Goal: Task Accomplishment & Management: Complete application form

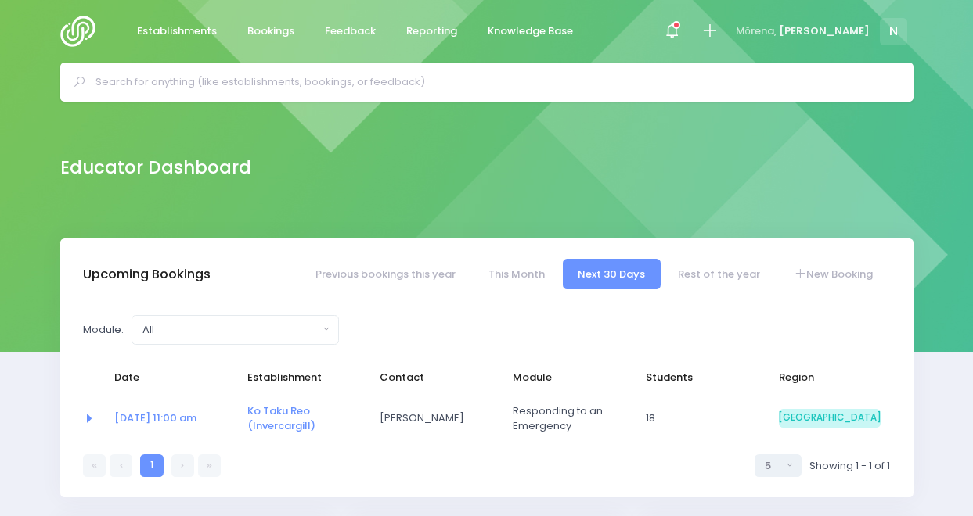
select select "5"
click at [681, 27] on icon at bounding box center [672, 31] width 18 height 18
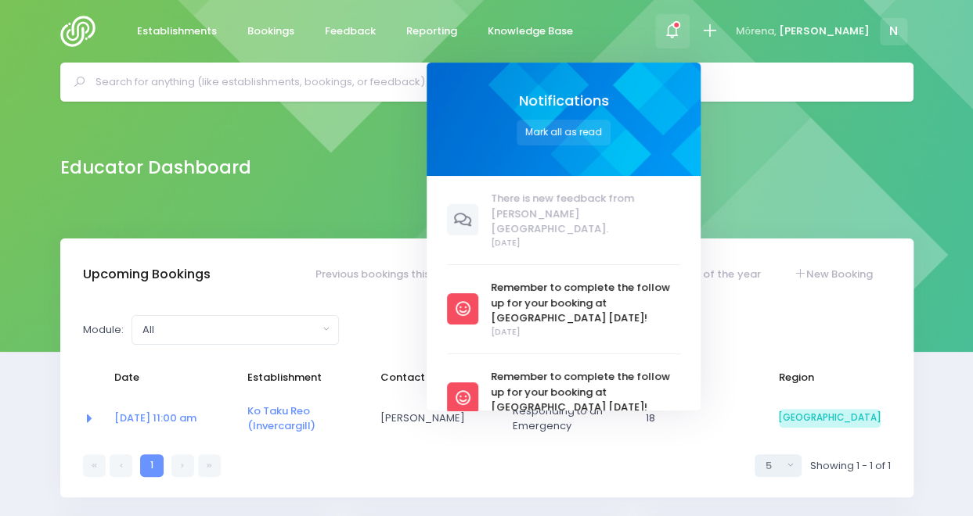
click at [690, 27] on div at bounding box center [672, 31] width 35 height 35
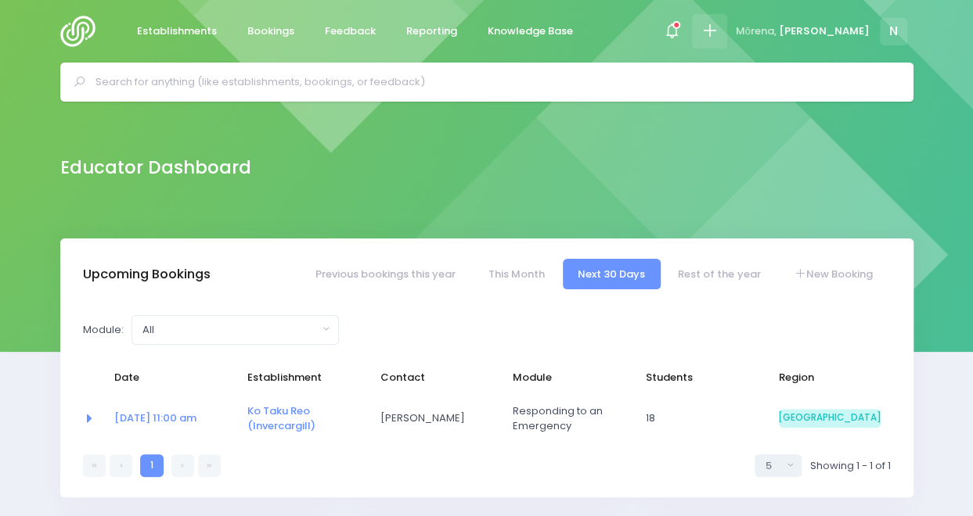
click at [718, 29] on icon at bounding box center [709, 31] width 18 height 18
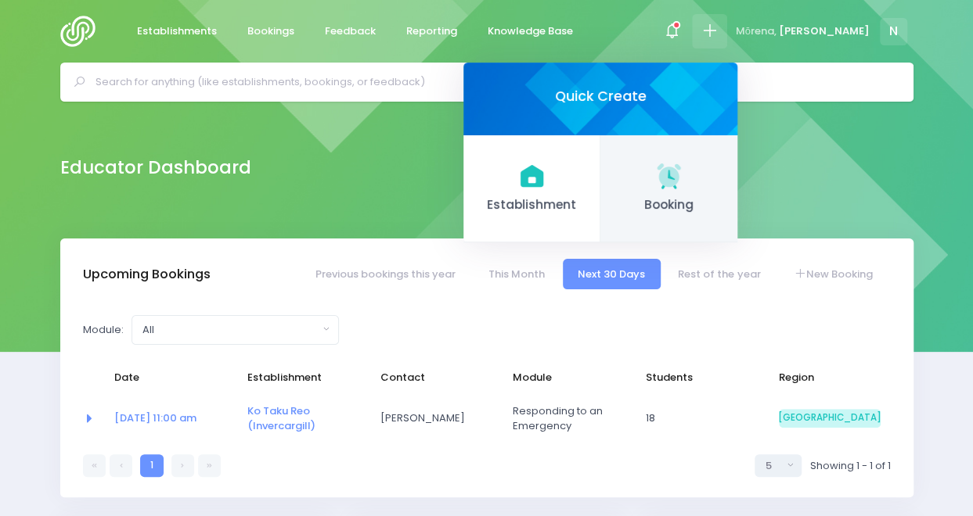
click at [725, 196] on span "Booking" at bounding box center [669, 205] width 112 height 18
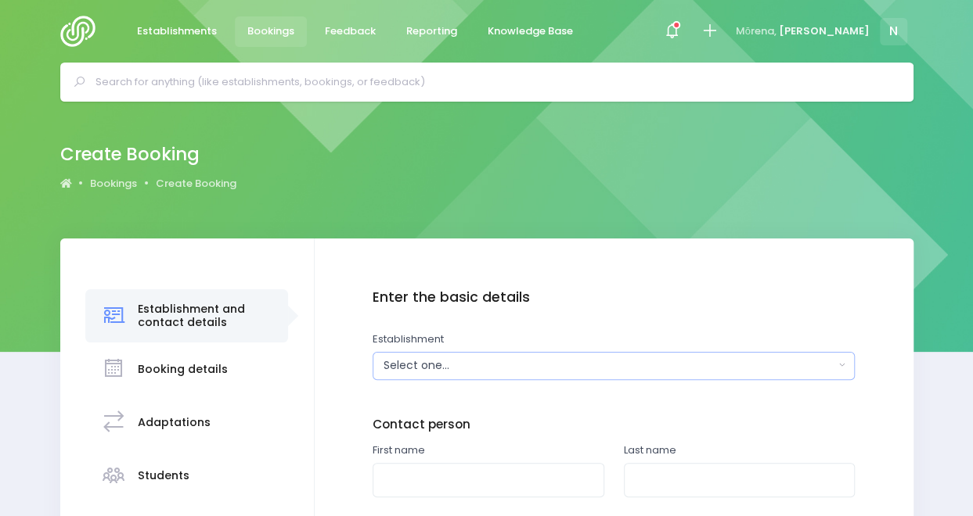
click at [466, 362] on div "Select one..." at bounding box center [608, 366] width 451 height 16
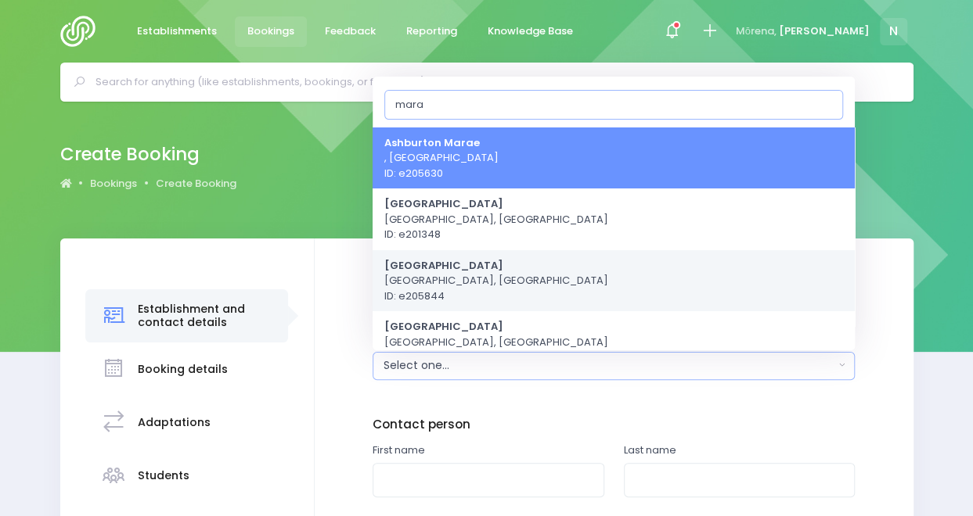
type input "mara"
click at [513, 265] on span "Mararoa School Te Anau, South Island Region ID: e205844" at bounding box center [496, 280] width 224 height 46
select select "205844"
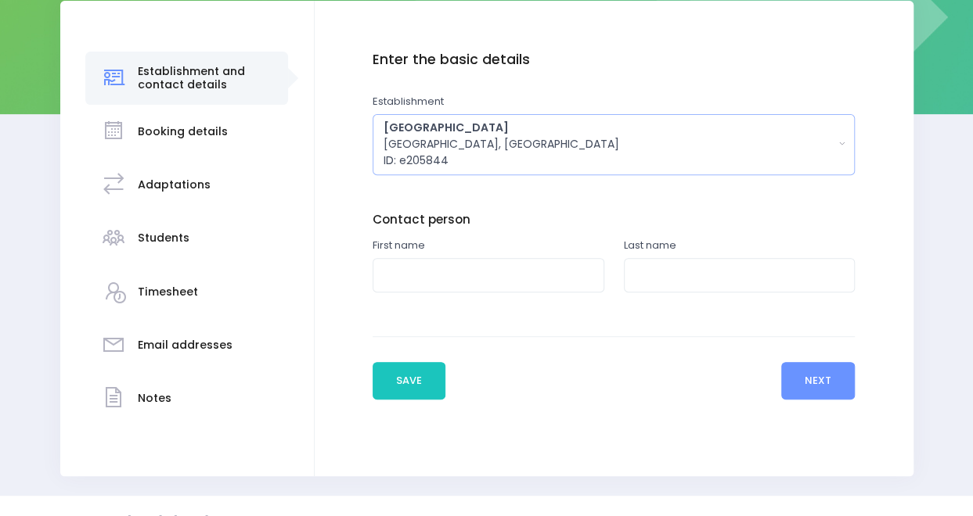
scroll to position [268, 0]
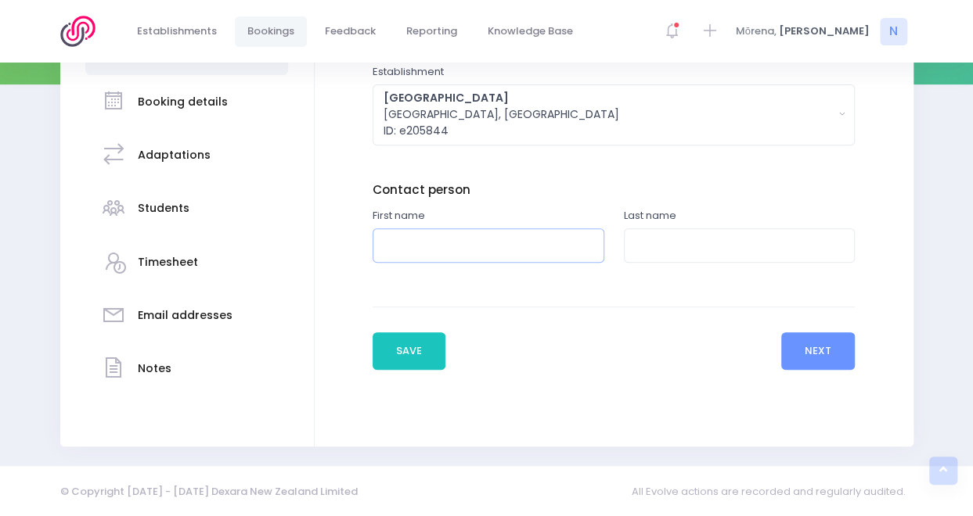
click at [508, 249] on input "text" at bounding box center [488, 245] width 232 height 35
type input "Angie"
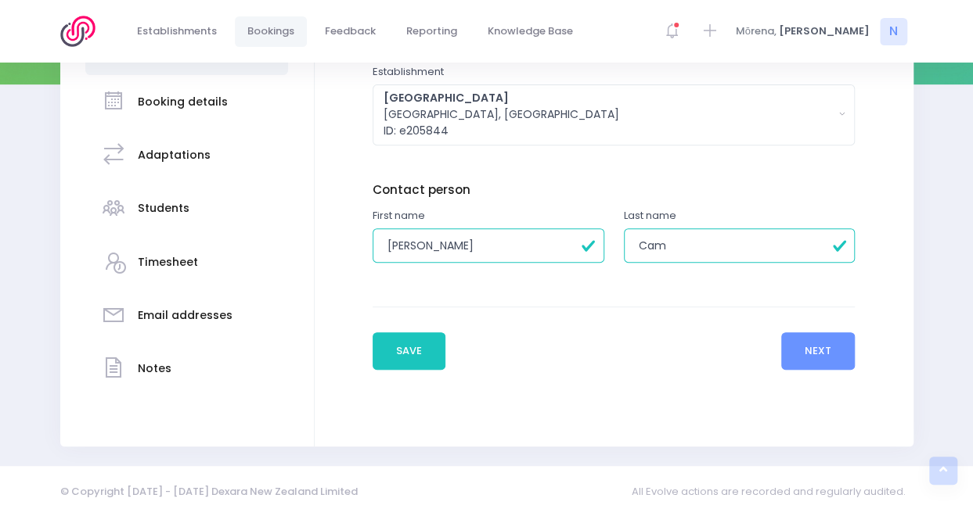
type input "Campbell"
click at [684, 372] on div "Enter the basic details Establishment Select one... 120 Aerodrome Rd Preschool …" at bounding box center [614, 209] width 599 height 476
click at [804, 350] on button "Next" at bounding box center [818, 352] width 74 height 38
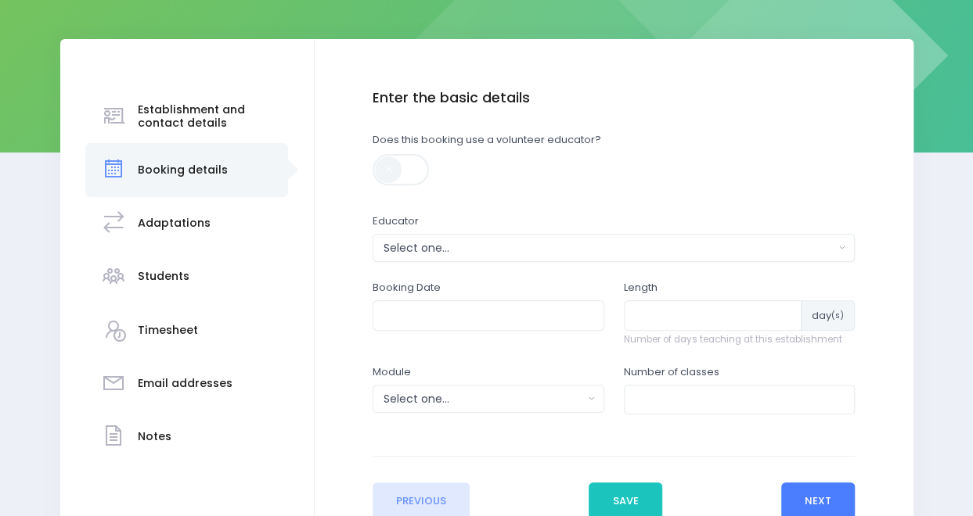
scroll to position [221, 0]
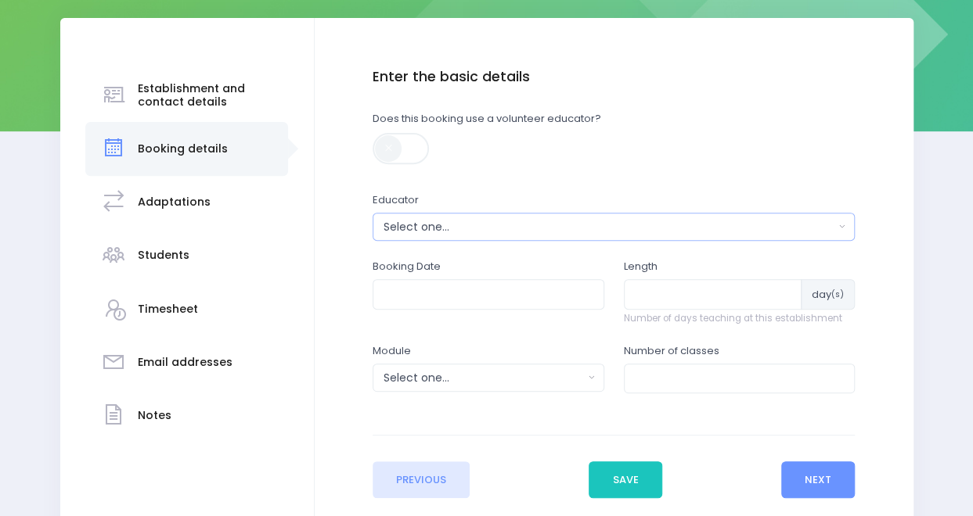
click at [463, 214] on button "Select one..." at bounding box center [613, 227] width 482 height 28
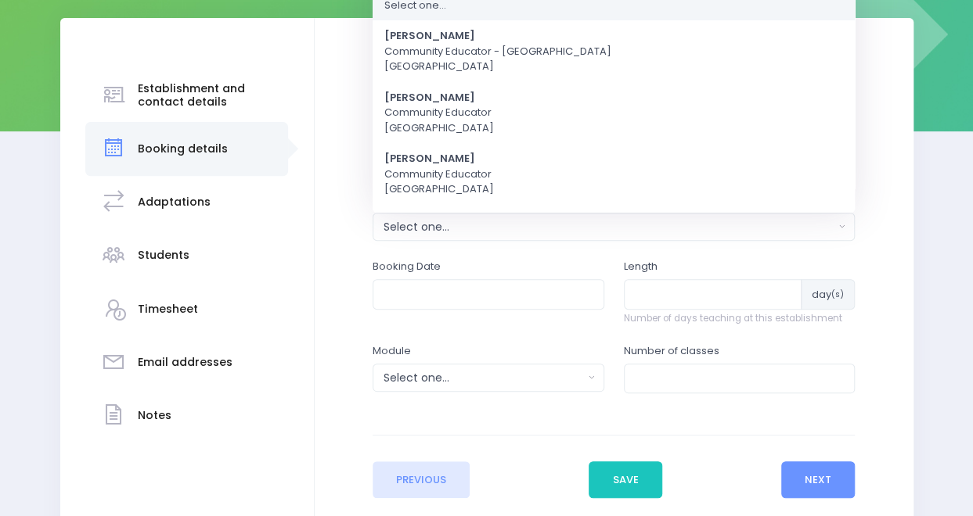
scroll to position [0, 0]
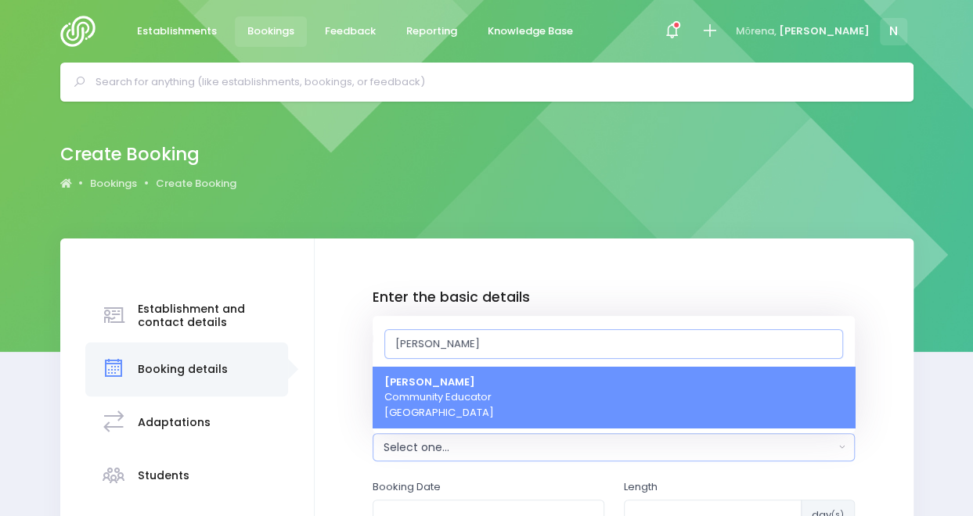
type input "[PERSON_NAME]"
click at [463, 408] on span "Nicky Young Community Educator South Island Region" at bounding box center [439, 398] width 110 height 46
select select "321155"
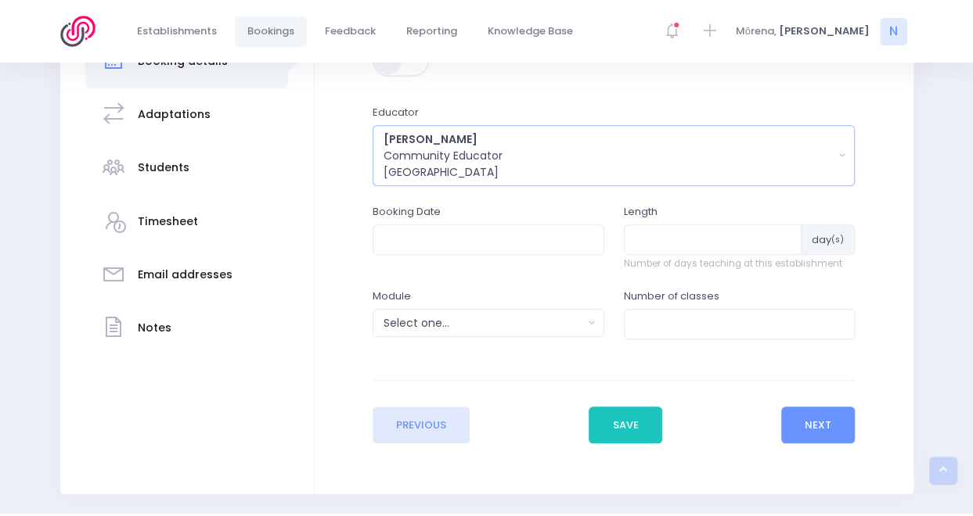
scroll to position [347, 0]
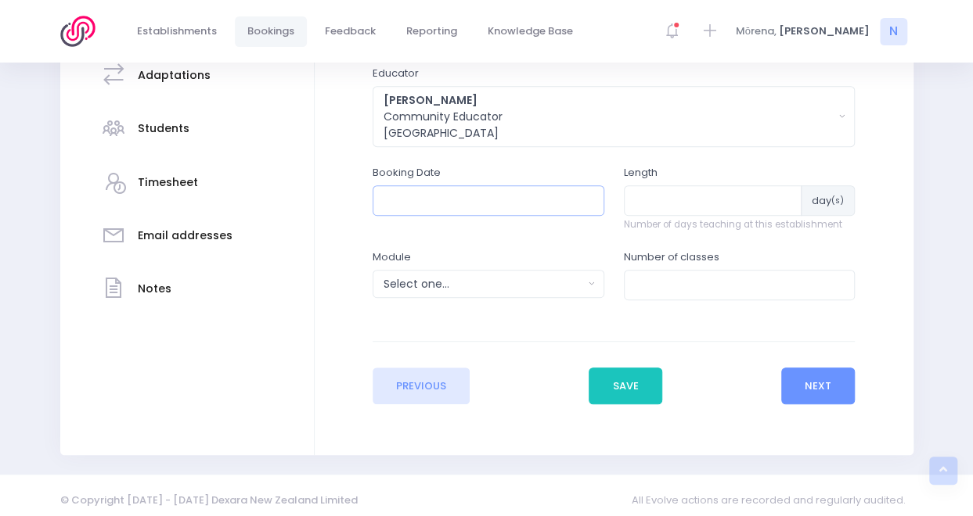
click at [498, 204] on input "text" at bounding box center [488, 200] width 232 height 30
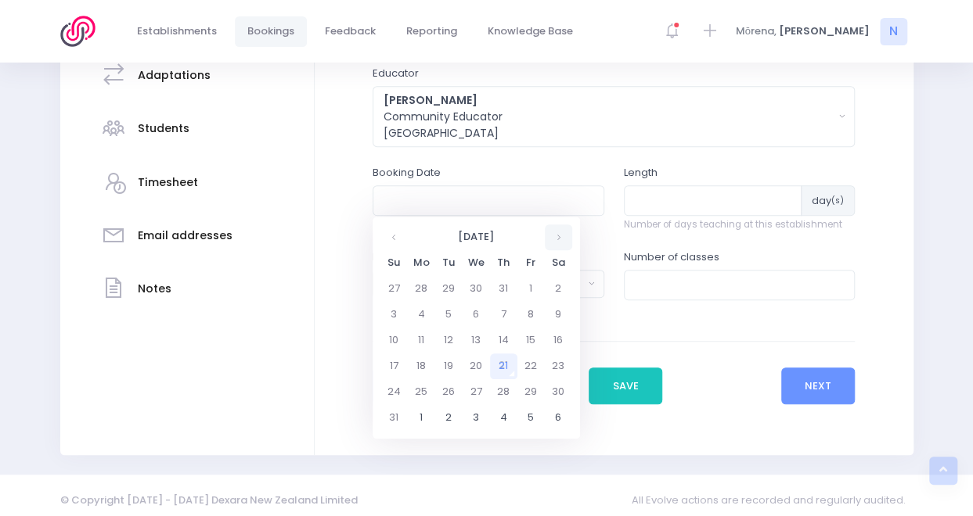
click at [563, 237] on th at bounding box center [558, 238] width 27 height 26
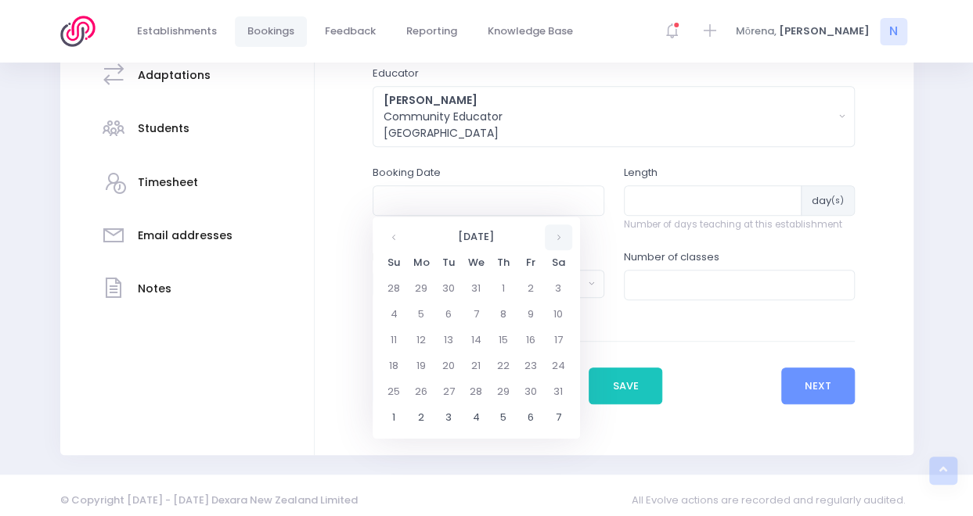
click at [563, 237] on th at bounding box center [558, 238] width 27 height 26
click at [500, 389] on td "26" at bounding box center [503, 392] width 27 height 26
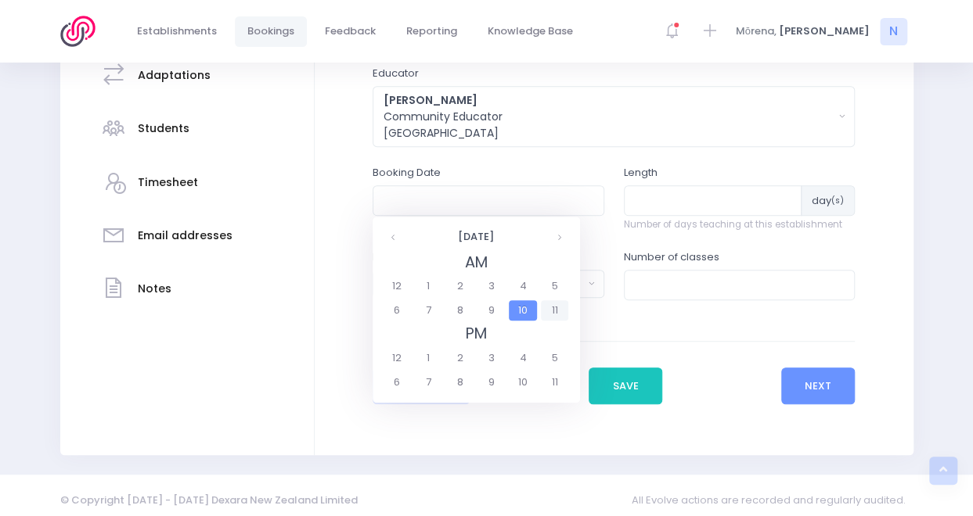
click at [549, 308] on span "11" at bounding box center [554, 310] width 27 height 20
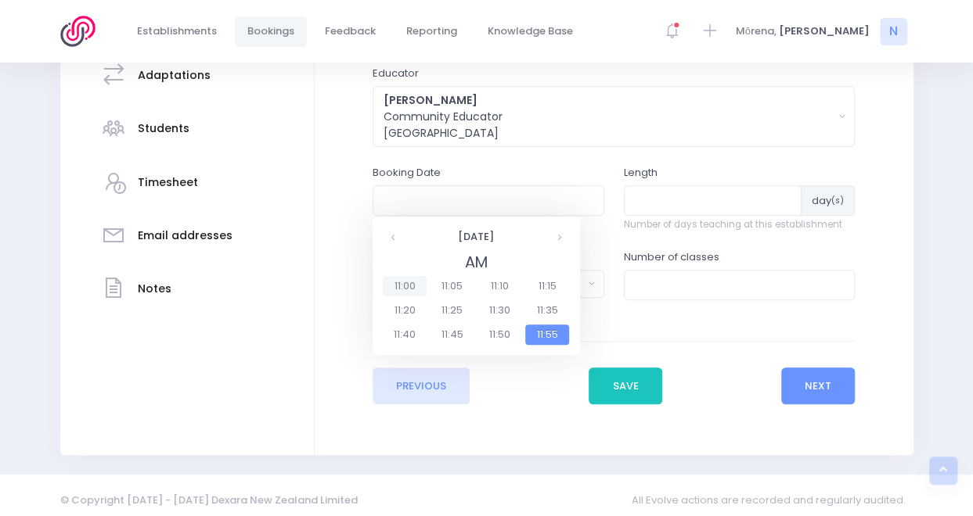
click at [401, 290] on span "11:00" at bounding box center [405, 286] width 44 height 20
type input "26/02/2026 11:00 AM"
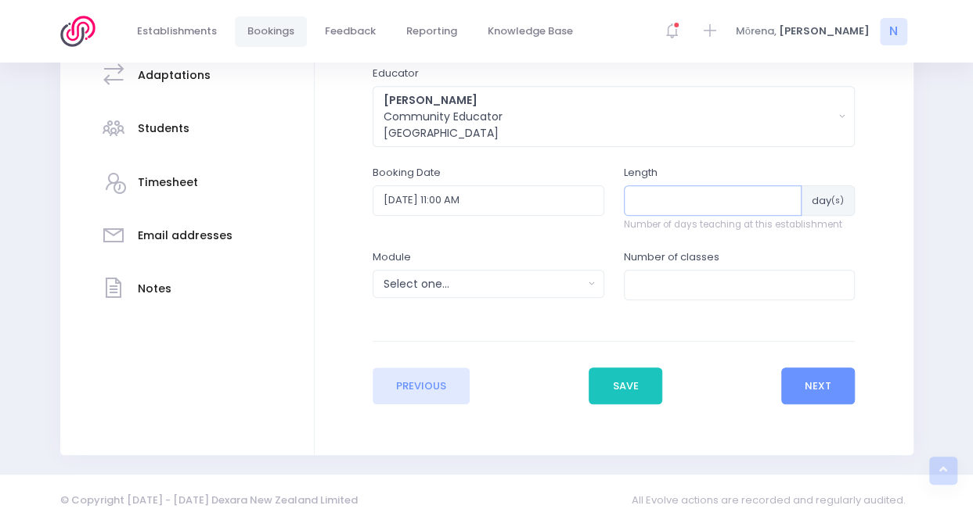
click at [696, 194] on input "number" at bounding box center [713, 200] width 178 height 30
type input "6"
click at [502, 284] on div "Select one..." at bounding box center [483, 284] width 200 height 16
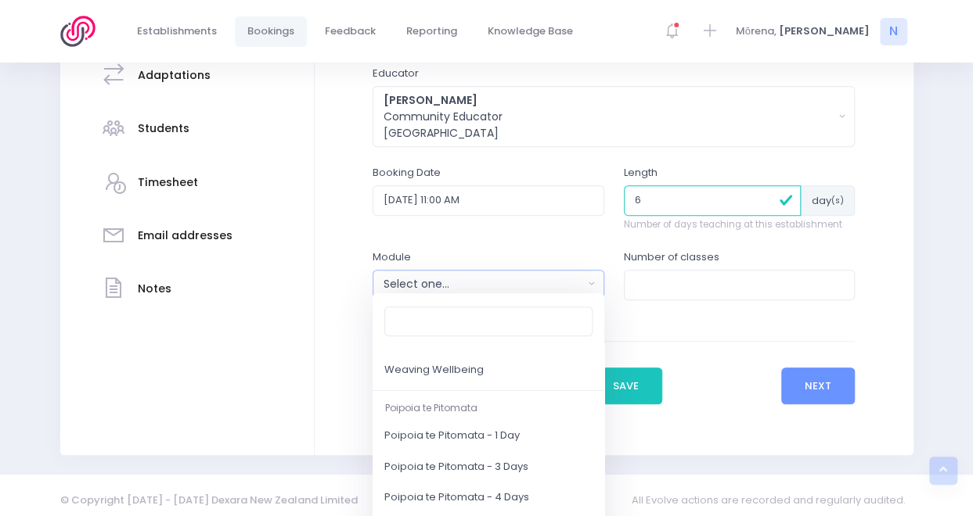
scroll to position [252, 0]
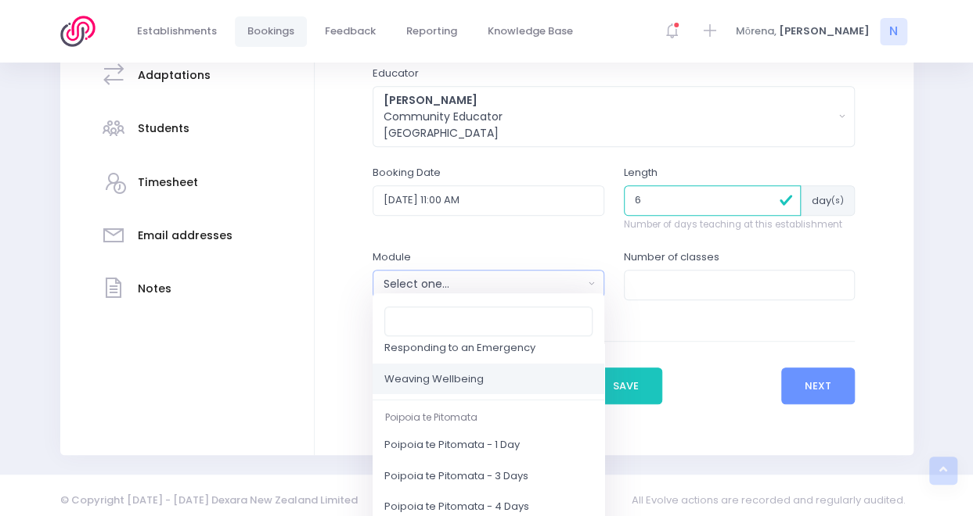
click at [459, 383] on span "Weaving Wellbeing" at bounding box center [433, 380] width 99 height 16
select select "Weaving Wellbeing"
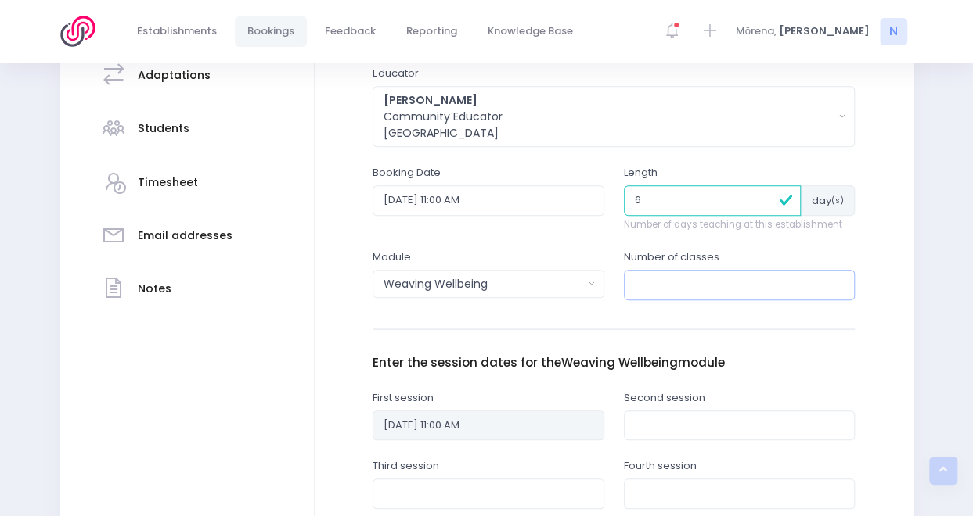
click at [677, 279] on input "number" at bounding box center [740, 285] width 232 height 30
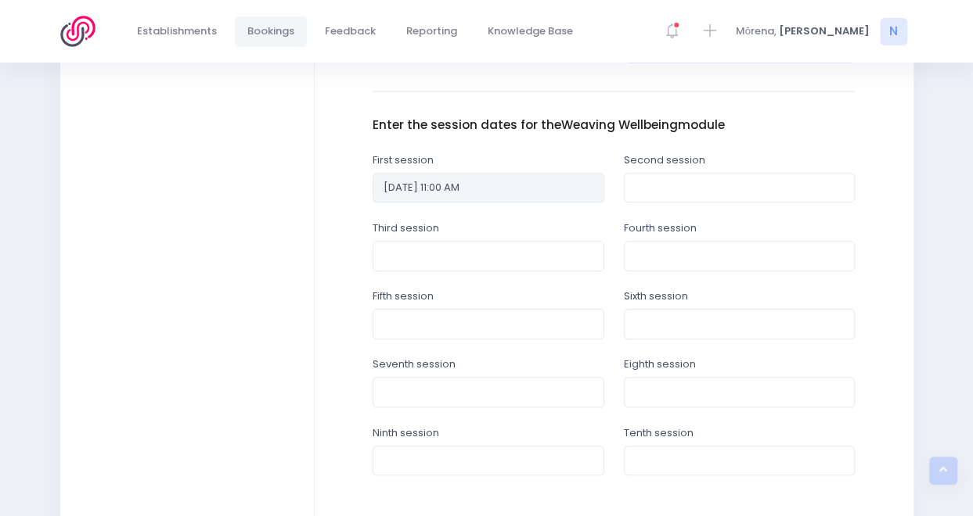
scroll to position [588, 0]
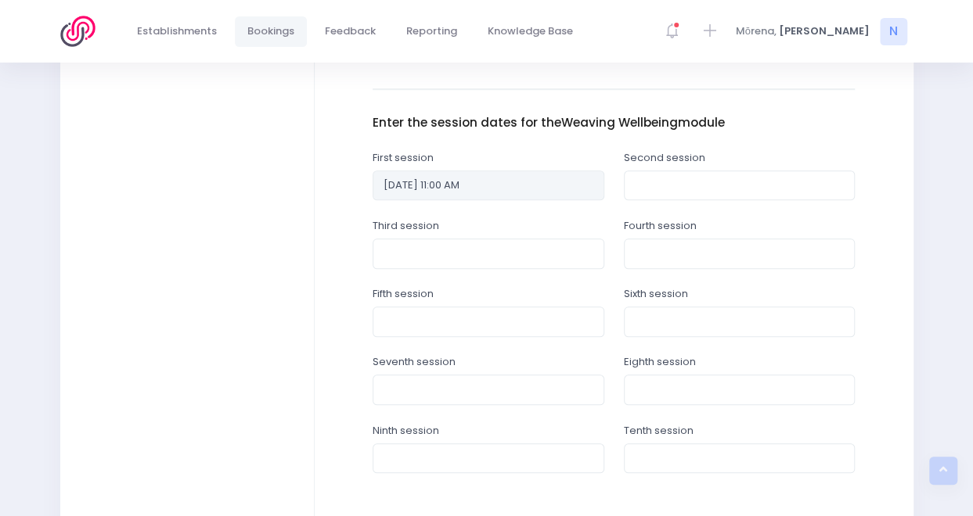
type input "1"
click at [729, 187] on input "text" at bounding box center [740, 186] width 232 height 30
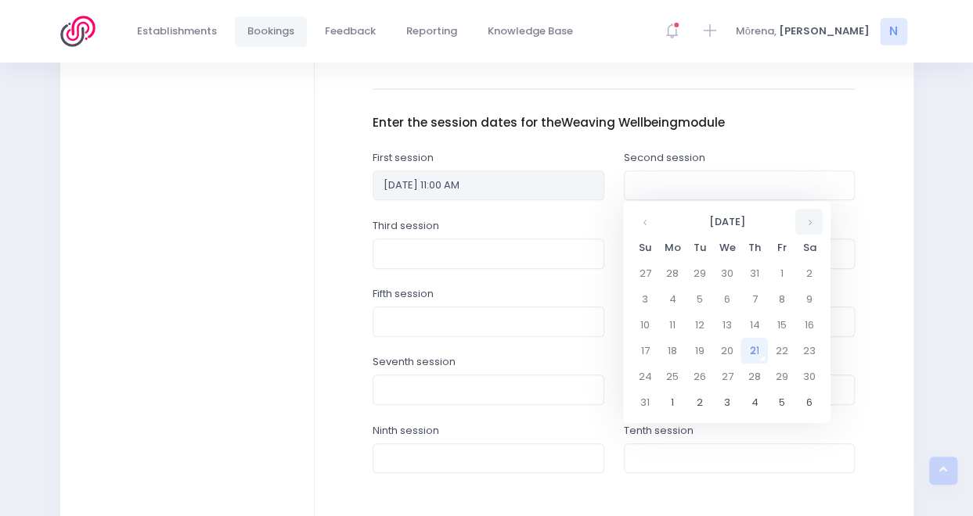
click at [811, 218] on th at bounding box center [808, 222] width 27 height 26
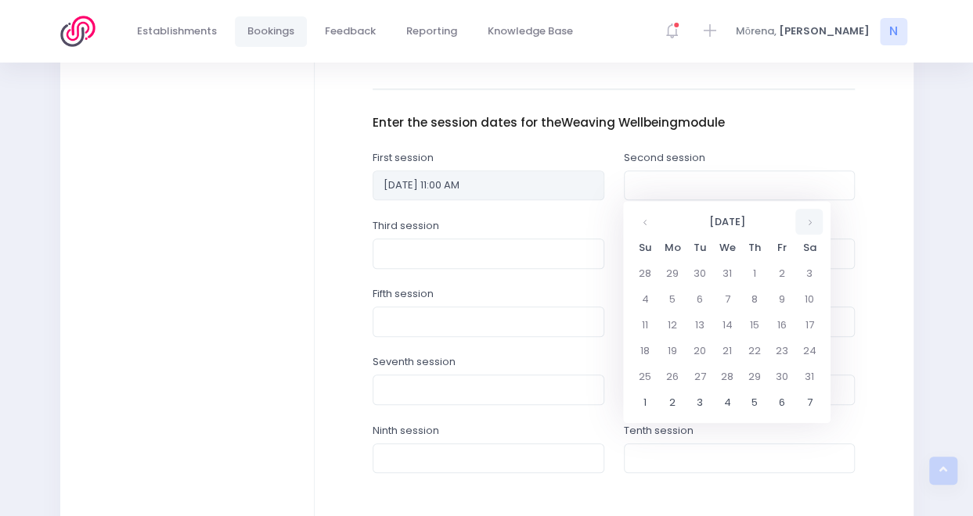
click at [811, 218] on th at bounding box center [808, 222] width 27 height 26
click at [758, 300] on td "5" at bounding box center [753, 299] width 27 height 26
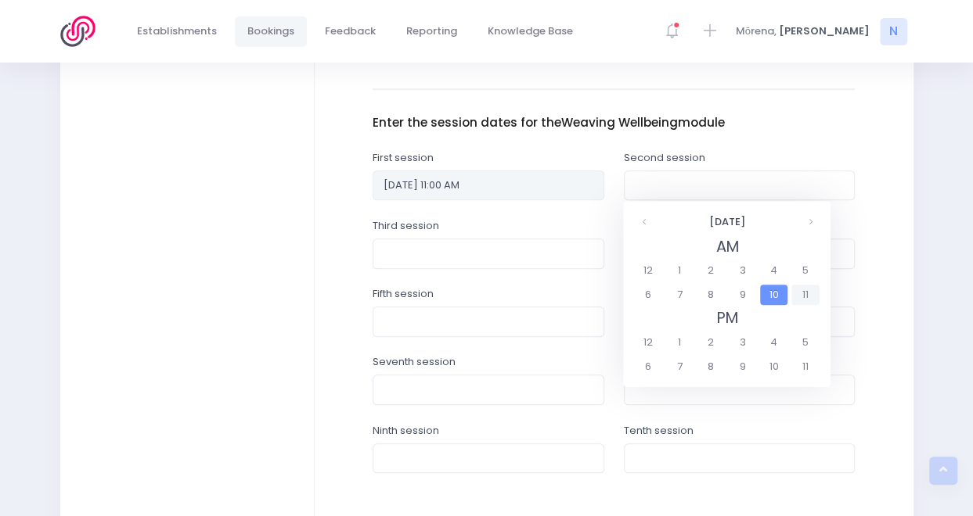
click at [798, 290] on span "11" at bounding box center [804, 295] width 27 height 20
click at [652, 267] on span "11:00" at bounding box center [656, 271] width 44 height 20
type input "05/03/2026 11:00 AM"
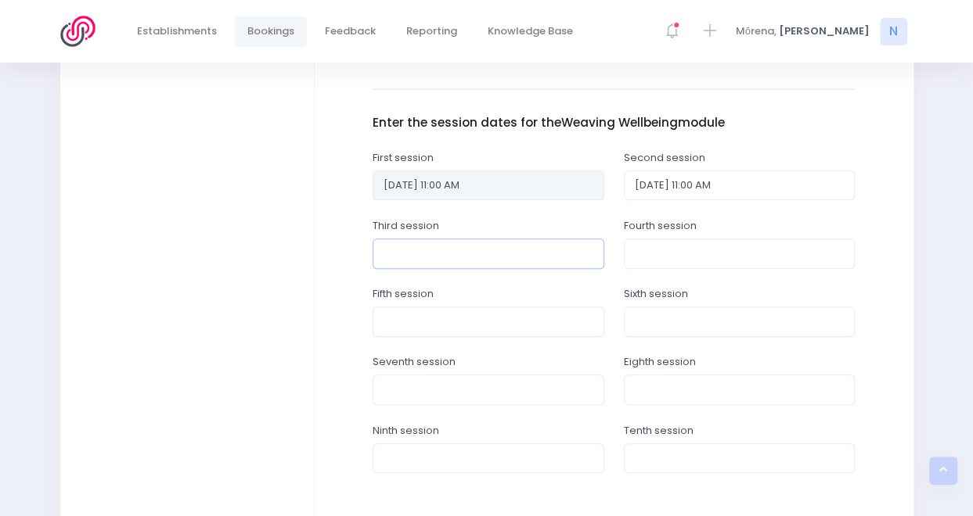
click at [468, 243] on input "text" at bounding box center [488, 254] width 232 height 30
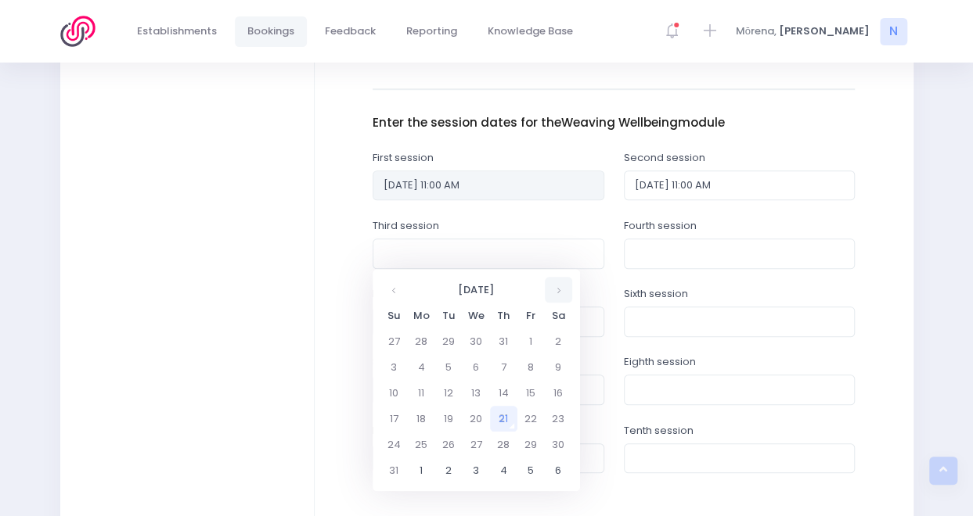
click at [559, 298] on th at bounding box center [558, 290] width 27 height 26
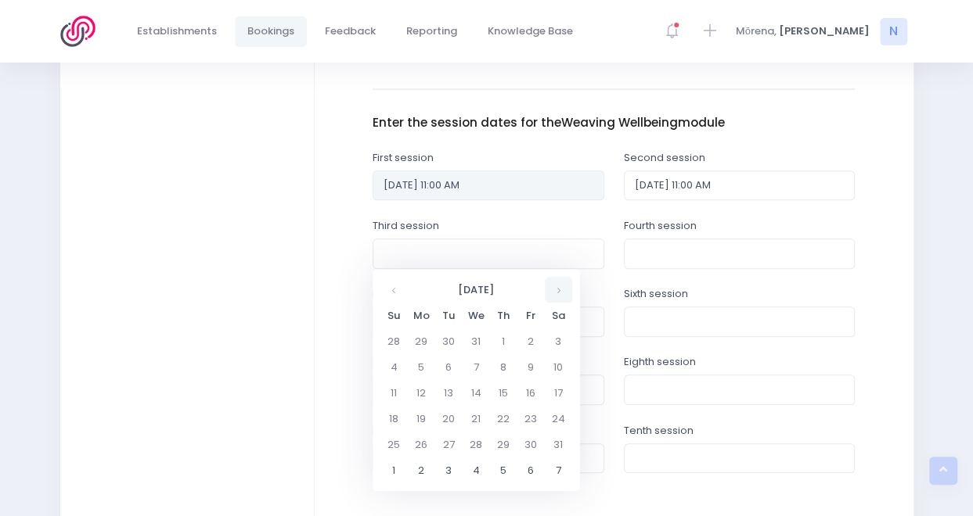
click at [559, 298] on th at bounding box center [558, 290] width 27 height 26
click at [504, 384] on td "12" at bounding box center [503, 393] width 27 height 26
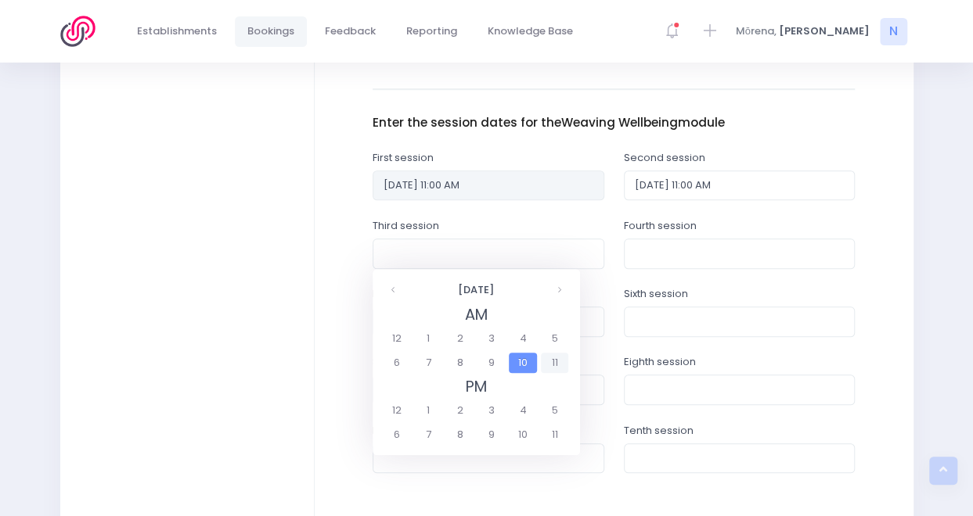
click at [556, 362] on span "11" at bounding box center [554, 363] width 27 height 20
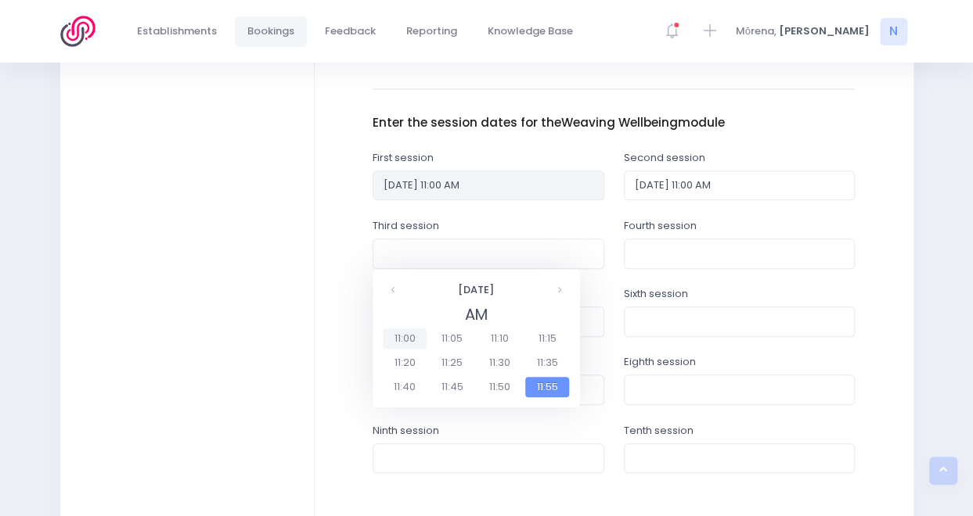
click at [397, 340] on span "11:00" at bounding box center [405, 339] width 44 height 20
type input "12/03/2026 11:00 AM"
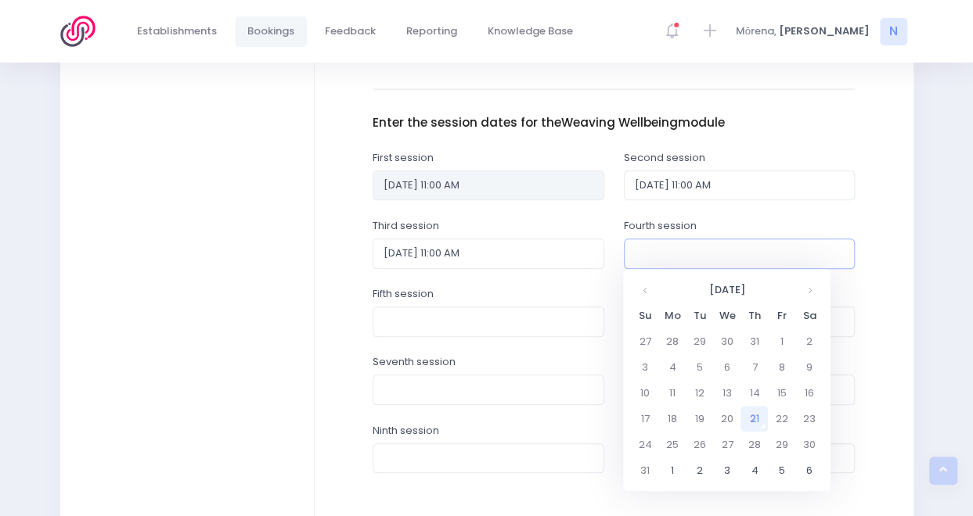
click at [668, 253] on input "text" at bounding box center [740, 254] width 232 height 30
click at [812, 287] on th at bounding box center [808, 290] width 27 height 26
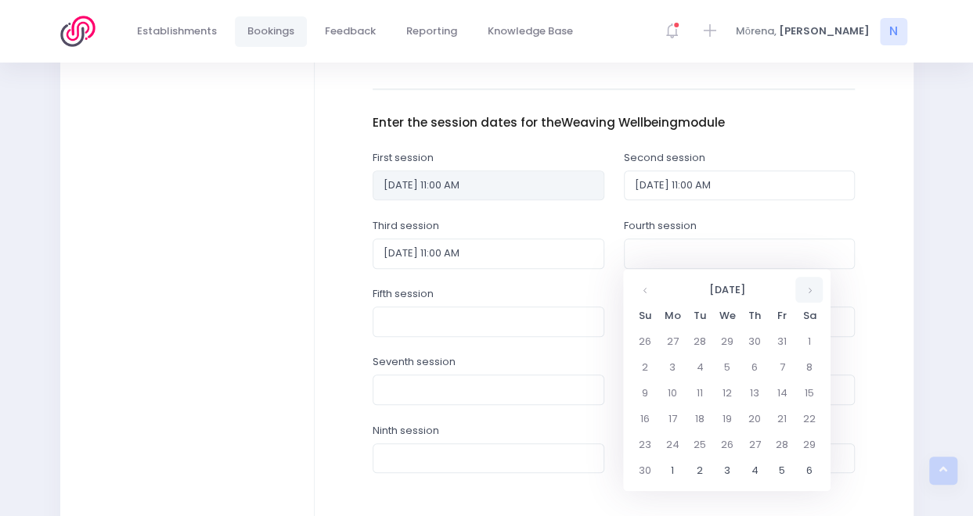
click at [812, 287] on th at bounding box center [808, 290] width 27 height 26
click at [750, 422] on td "19" at bounding box center [753, 419] width 27 height 26
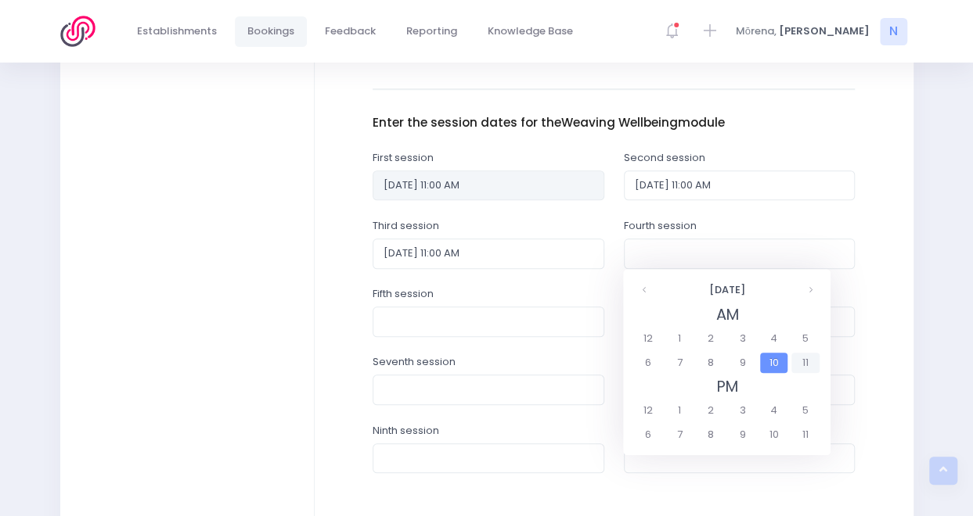
click at [804, 361] on span "11" at bounding box center [804, 363] width 27 height 20
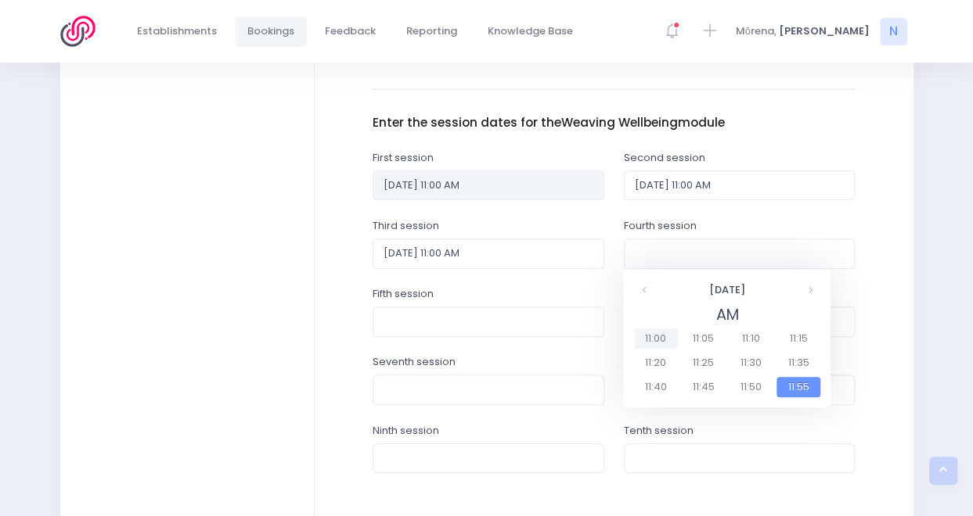
click at [660, 339] on span "11:00" at bounding box center [656, 339] width 44 height 20
type input "19/03/2026 11:00 AM"
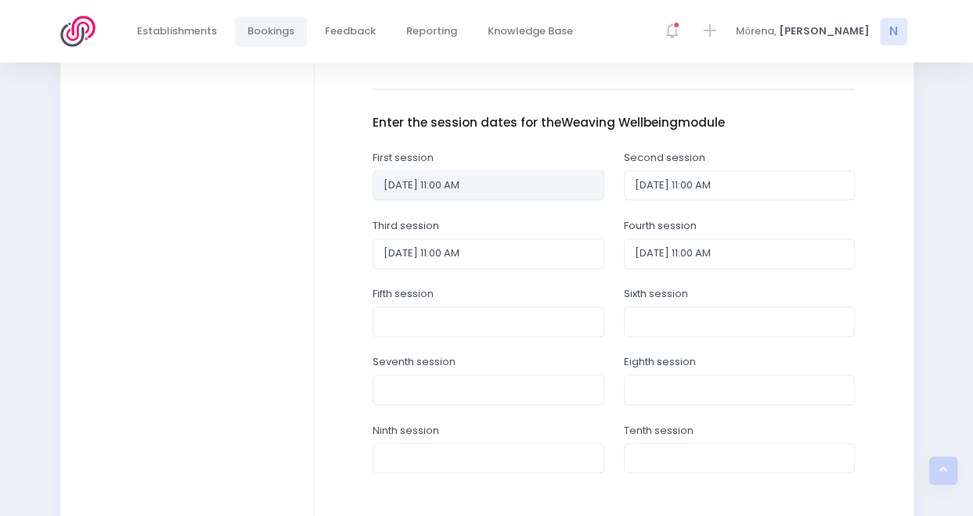
click at [455, 302] on div "Fifth session" at bounding box center [488, 311] width 232 height 50
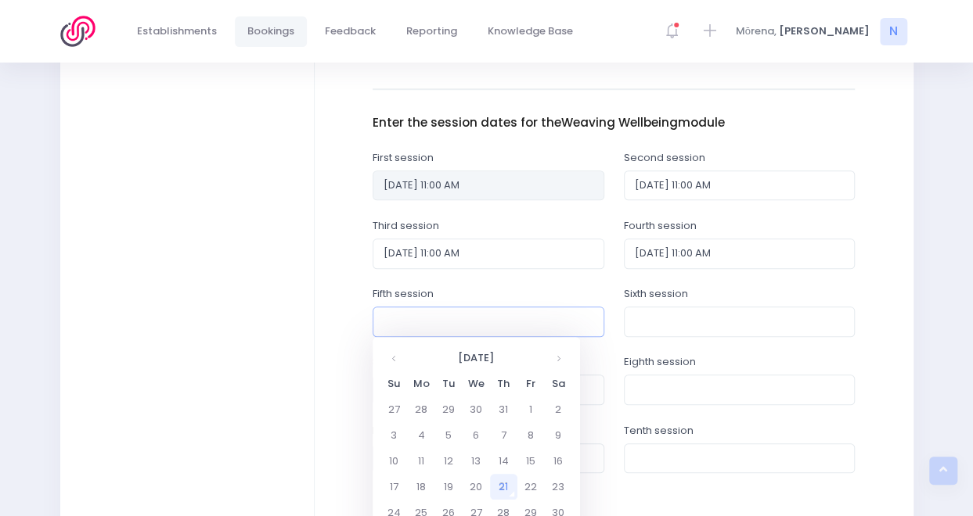
click at [448, 313] on input "text" at bounding box center [488, 322] width 232 height 30
click at [555, 351] on th at bounding box center [558, 358] width 27 height 26
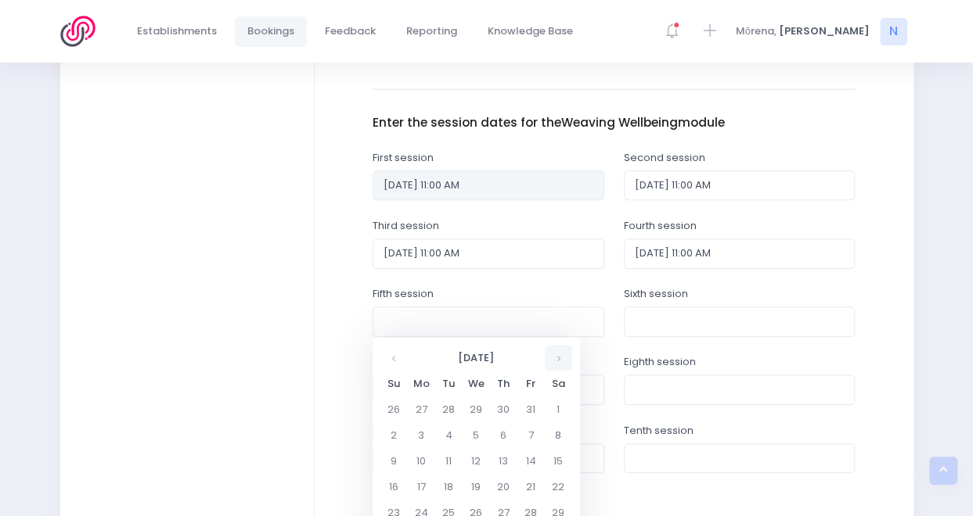
click at [555, 351] on th at bounding box center [558, 358] width 27 height 26
click at [556, 351] on th at bounding box center [558, 358] width 27 height 26
click at [506, 503] on td "26" at bounding box center [503, 513] width 27 height 26
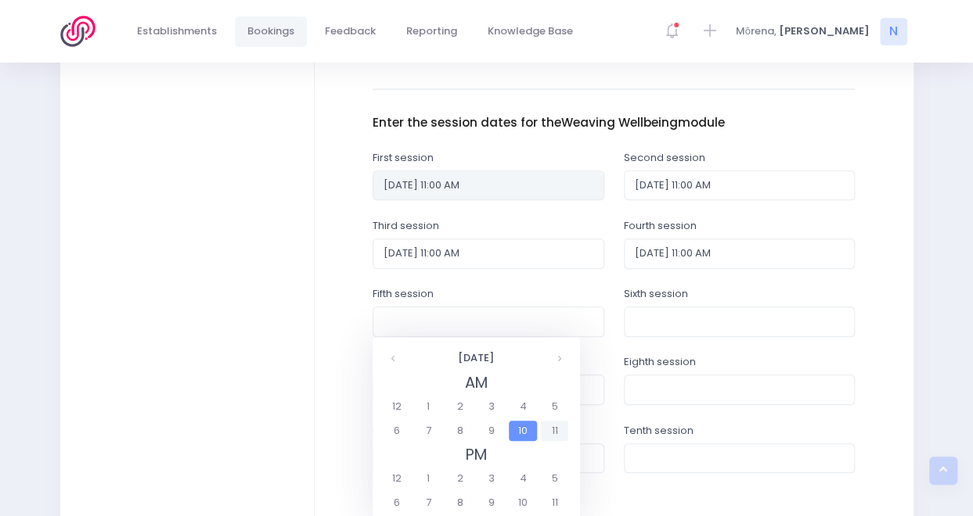
click at [552, 428] on span "11" at bounding box center [554, 431] width 27 height 20
click at [396, 408] on span "11:00" at bounding box center [405, 407] width 44 height 20
type input "26/03/2026 11:00 AM"
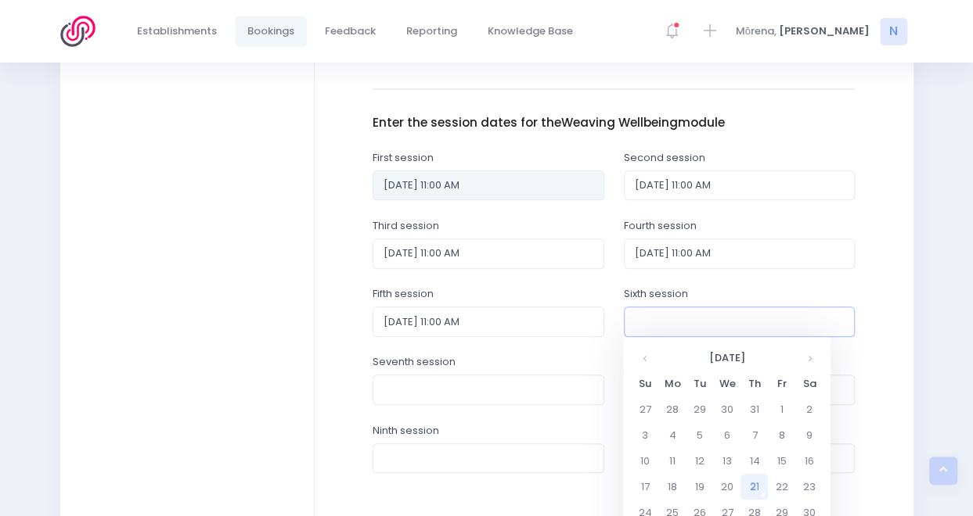
click at [688, 317] on input "text" at bounding box center [740, 322] width 232 height 30
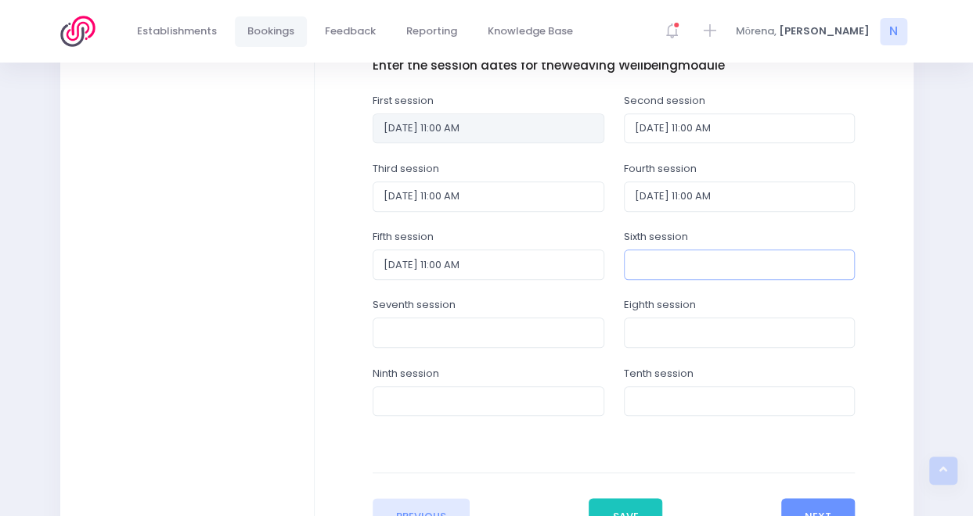
scroll to position [683, 0]
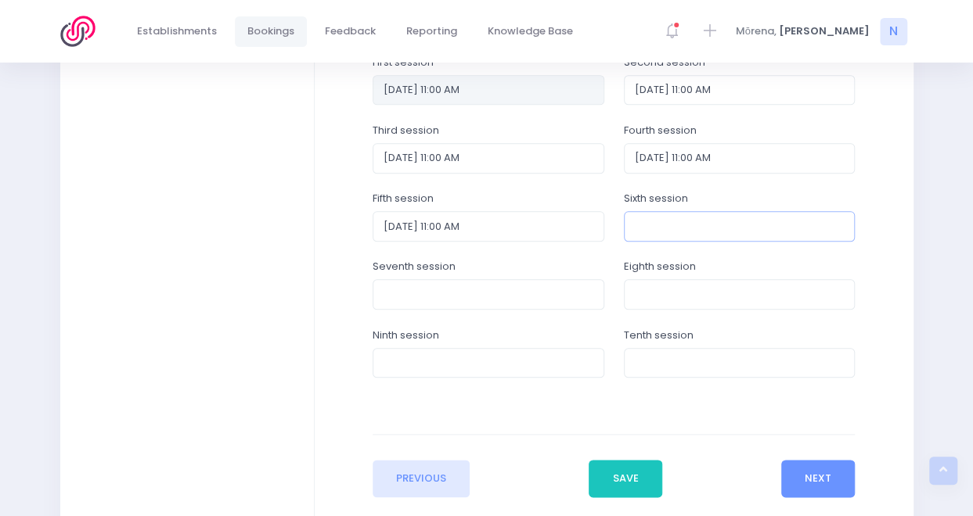
click at [697, 228] on input "text" at bounding box center [740, 226] width 232 height 30
click at [721, 224] on input "text" at bounding box center [740, 226] width 232 height 30
click at [768, 230] on input "text" at bounding box center [740, 226] width 232 height 30
click at [521, 292] on input "text" at bounding box center [488, 294] width 232 height 30
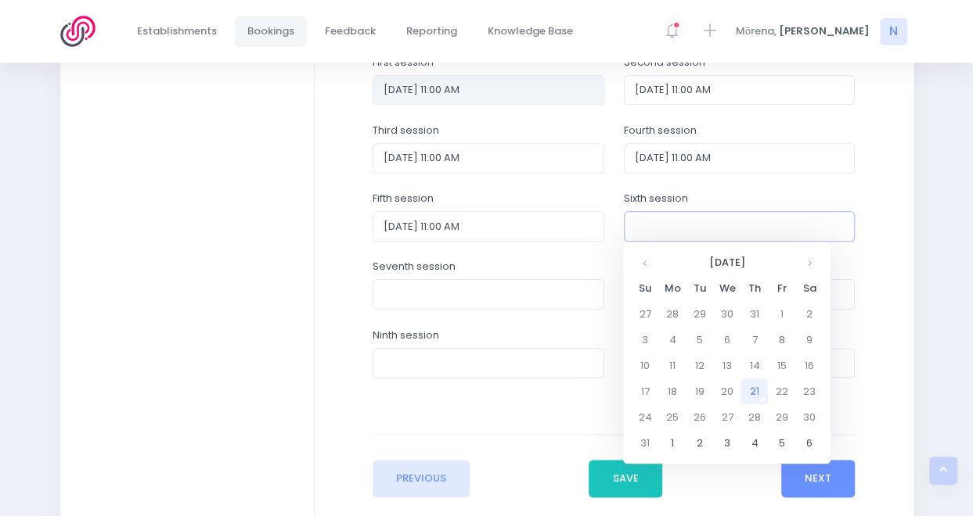
click at [664, 219] on input "text" at bounding box center [740, 226] width 232 height 30
click at [803, 264] on th at bounding box center [808, 263] width 27 height 26
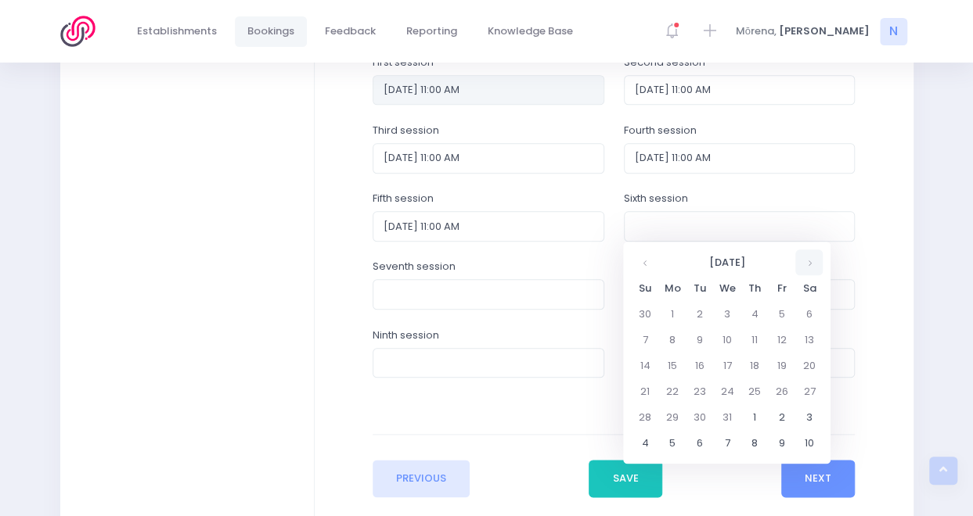
click at [803, 264] on th at bounding box center [808, 263] width 27 height 26
click at [755, 314] on td "2" at bounding box center [753, 314] width 27 height 26
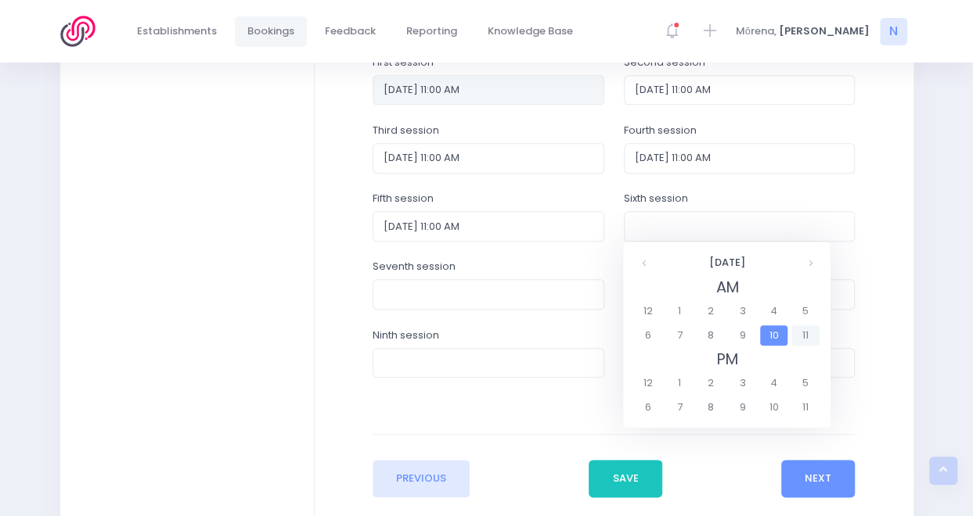
click at [800, 337] on span "11" at bounding box center [804, 335] width 27 height 20
click at [665, 312] on span "11:00" at bounding box center [656, 311] width 44 height 20
type input "02/04/2026 11:00 AM"
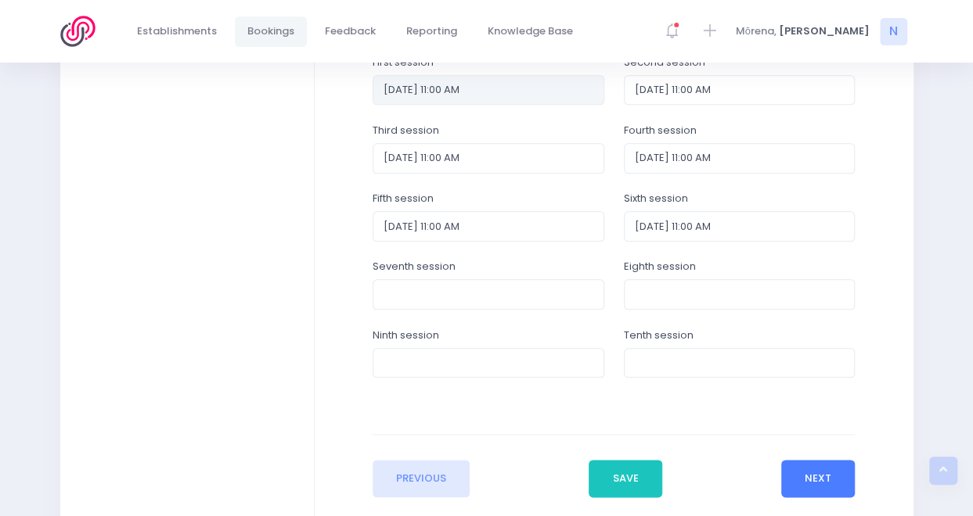
click at [831, 469] on button "Next" at bounding box center [818, 479] width 74 height 38
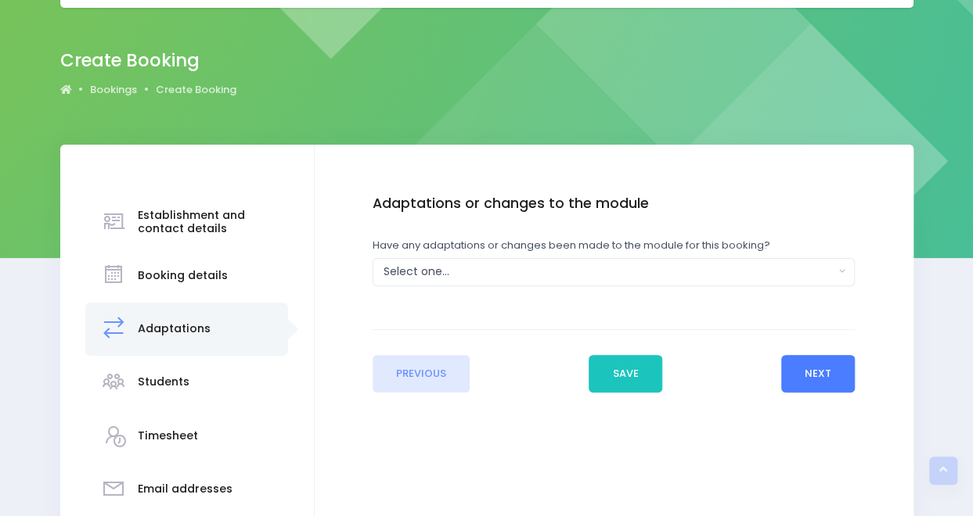
scroll to position [0, 0]
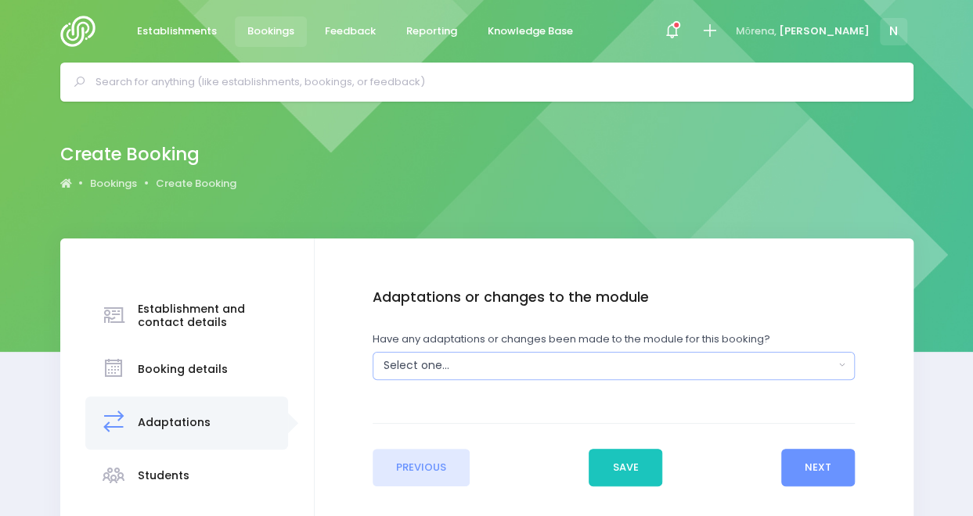
click at [717, 369] on div "Select one..." at bounding box center [608, 366] width 451 height 16
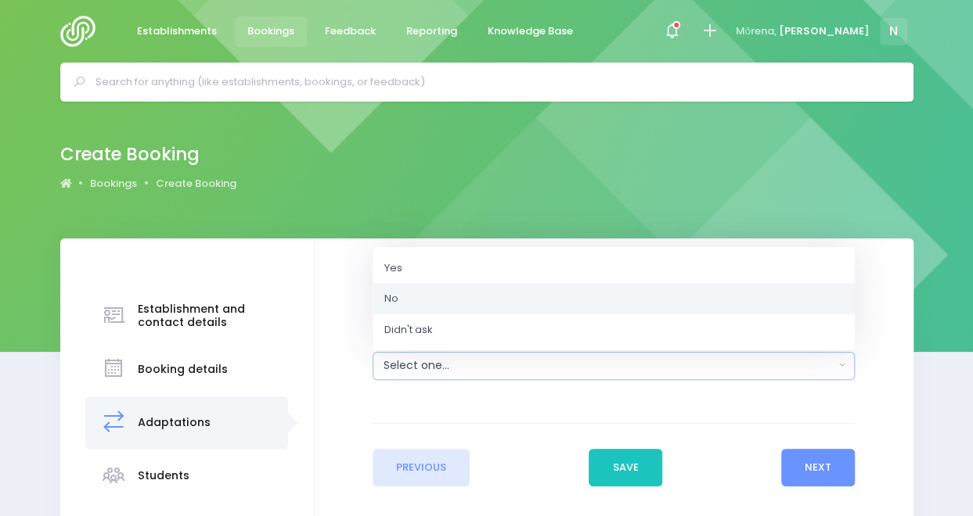
click at [449, 302] on link "No" at bounding box center [613, 298] width 482 height 31
select select "No"
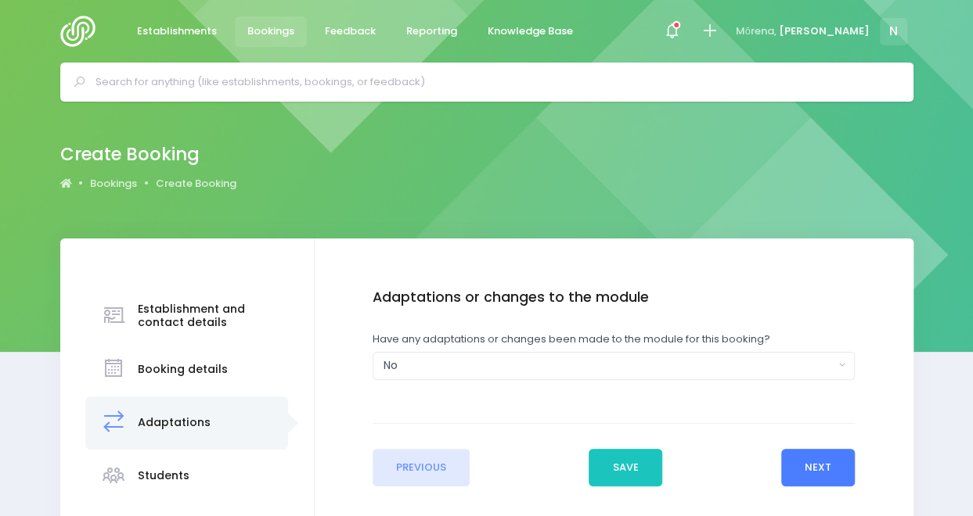
click at [839, 467] on button "Next" at bounding box center [818, 468] width 74 height 38
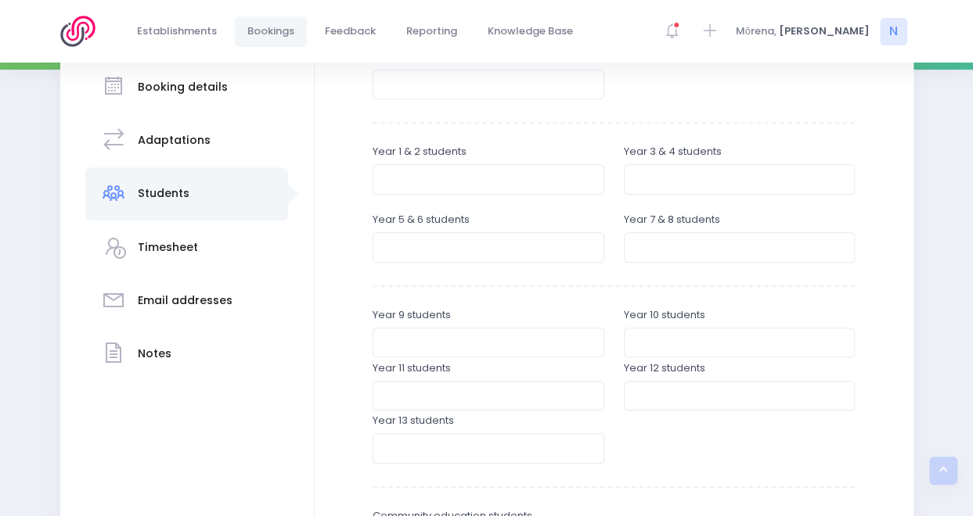
scroll to position [284, 0]
click at [500, 250] on input "number" at bounding box center [488, 246] width 232 height 30
type input "7"
click at [685, 241] on input "number" at bounding box center [740, 246] width 232 height 30
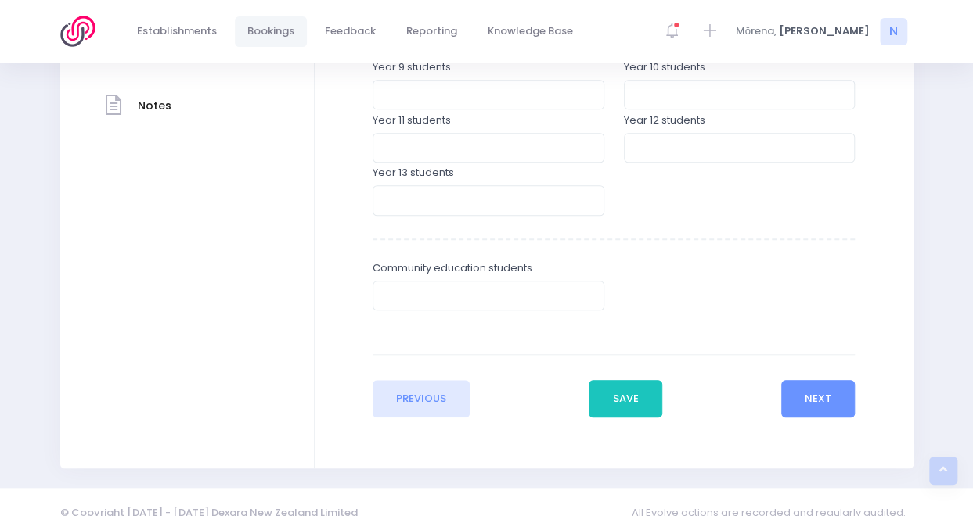
scroll to position [551, 0]
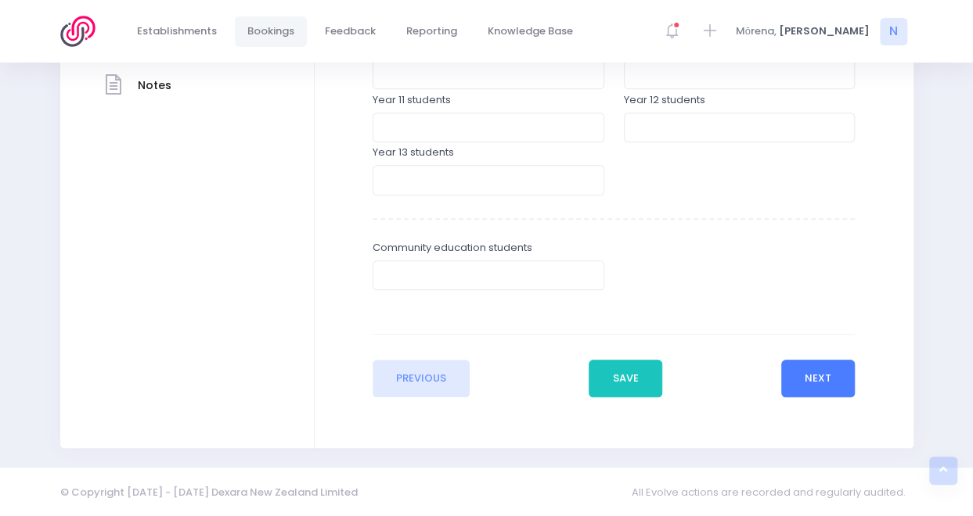
type input "10"
click at [808, 384] on button "Next" at bounding box center [818, 379] width 74 height 38
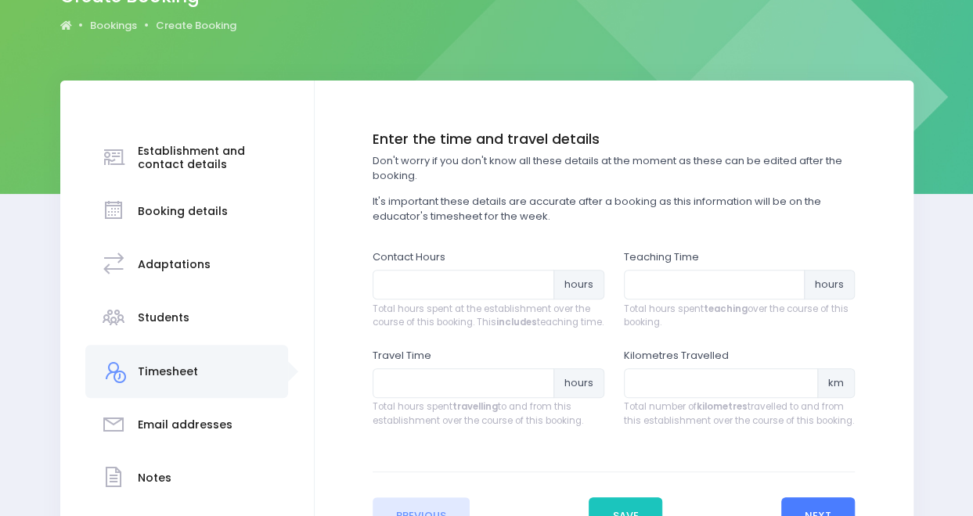
scroll to position [160, 0]
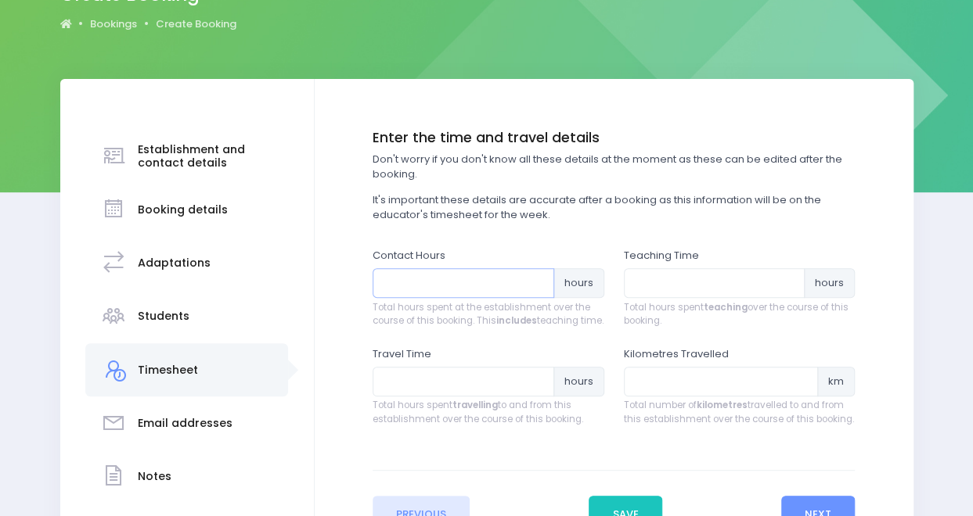
click at [426, 293] on input "number" at bounding box center [463, 283] width 182 height 30
click at [537, 278] on input "0.25" at bounding box center [463, 283] width 182 height 30
click at [537, 278] on input "0.5" at bounding box center [463, 283] width 182 height 30
click at [537, 278] on input "0.75" at bounding box center [463, 283] width 182 height 30
click at [537, 278] on input "1" at bounding box center [463, 283] width 182 height 30
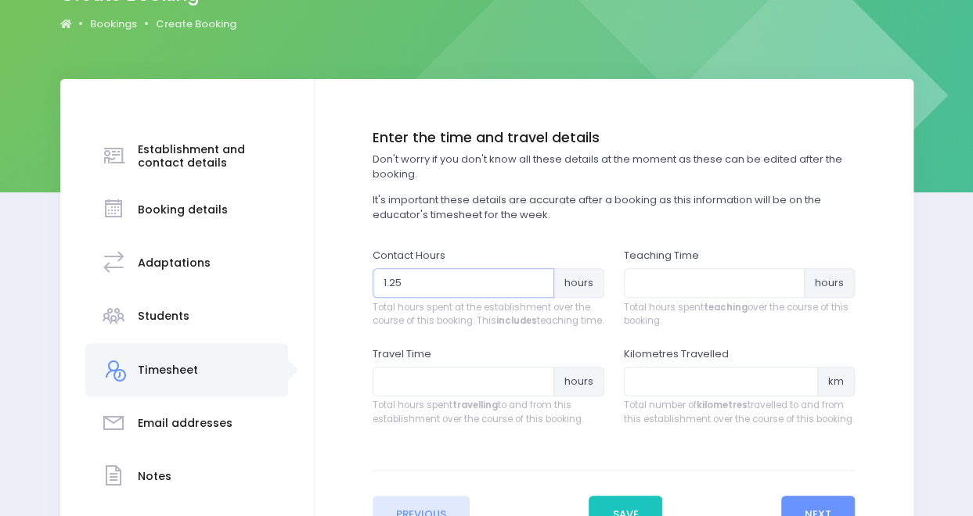
click at [537, 278] on input "1.25" at bounding box center [463, 283] width 182 height 30
click at [537, 278] on input "1.5" at bounding box center [463, 283] width 182 height 30
click at [537, 278] on input "1.75" at bounding box center [463, 283] width 182 height 30
click at [537, 278] on input "2" at bounding box center [463, 283] width 182 height 30
click at [537, 278] on input "2.25" at bounding box center [463, 283] width 182 height 30
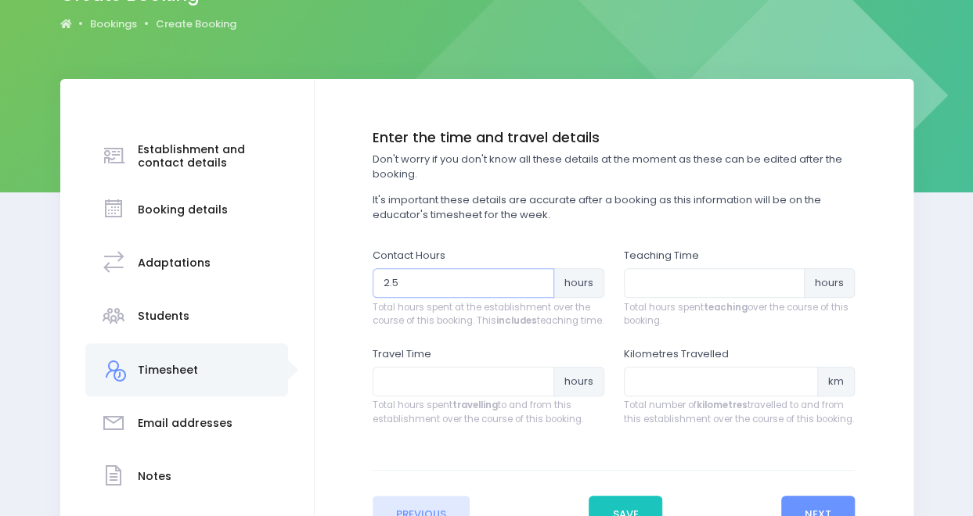
click at [537, 278] on input "2.5" at bounding box center [463, 283] width 182 height 30
click at [537, 278] on input "2.75" at bounding box center [463, 283] width 182 height 30
click at [537, 278] on input "3" at bounding box center [463, 283] width 182 height 30
click at [537, 278] on input "3.25" at bounding box center [463, 283] width 182 height 30
click at [537, 278] on input "3.5" at bounding box center [463, 283] width 182 height 30
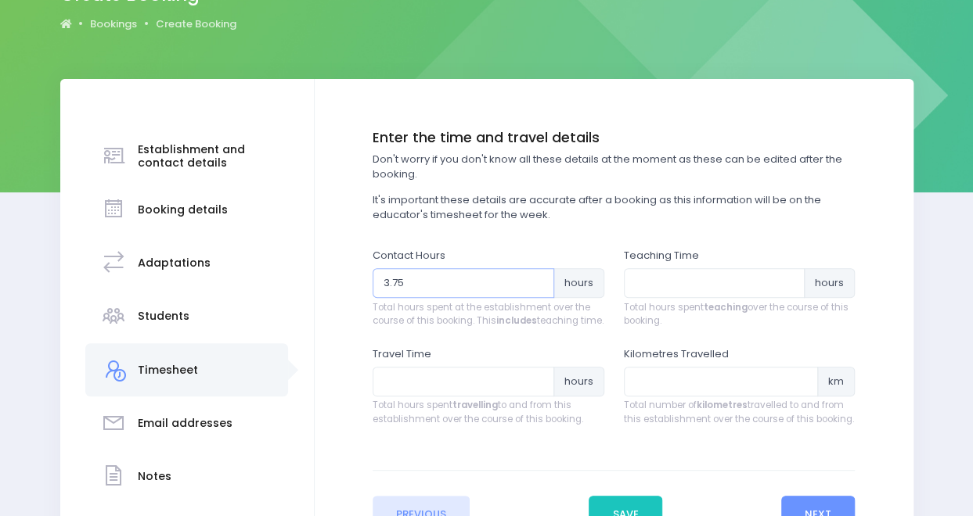
click at [537, 278] on input "3.75" at bounding box center [463, 283] width 182 height 30
click at [537, 278] on input "4" at bounding box center [463, 283] width 182 height 30
click at [537, 278] on input "4.25" at bounding box center [463, 283] width 182 height 30
click at [537, 278] on input "4.5" at bounding box center [463, 283] width 182 height 30
click at [537, 278] on input "4.75" at bounding box center [463, 283] width 182 height 30
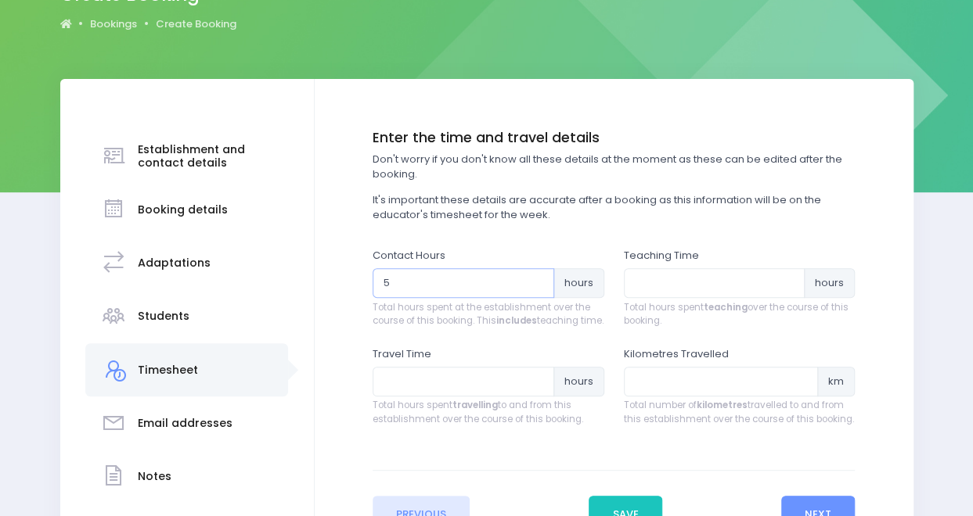
click at [537, 278] on input "5" at bounding box center [463, 283] width 182 height 30
click at [537, 278] on input "5.25" at bounding box center [463, 283] width 182 height 30
click at [537, 278] on input "5.5" at bounding box center [463, 283] width 182 height 30
click at [537, 278] on input "5.75" at bounding box center [463, 283] width 182 height 30
click at [537, 278] on input "6" at bounding box center [463, 283] width 182 height 30
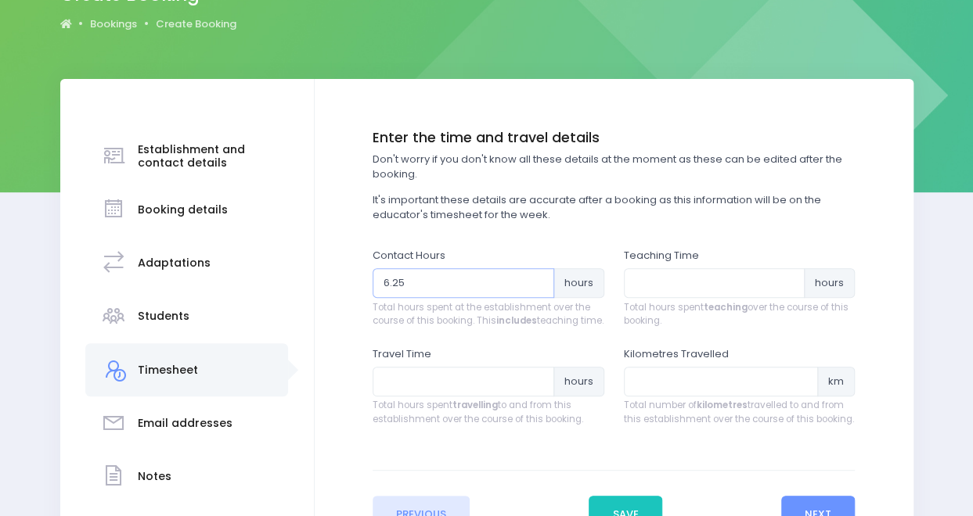
click at [537, 278] on input "6.25" at bounding box center [463, 283] width 182 height 30
click at [537, 278] on input "6.5" at bounding box center [463, 283] width 182 height 30
click at [537, 278] on input "6.75" at bounding box center [463, 283] width 182 height 30
click at [537, 278] on input "7" at bounding box center [463, 283] width 182 height 30
click at [537, 278] on input "7.25" at bounding box center [463, 283] width 182 height 30
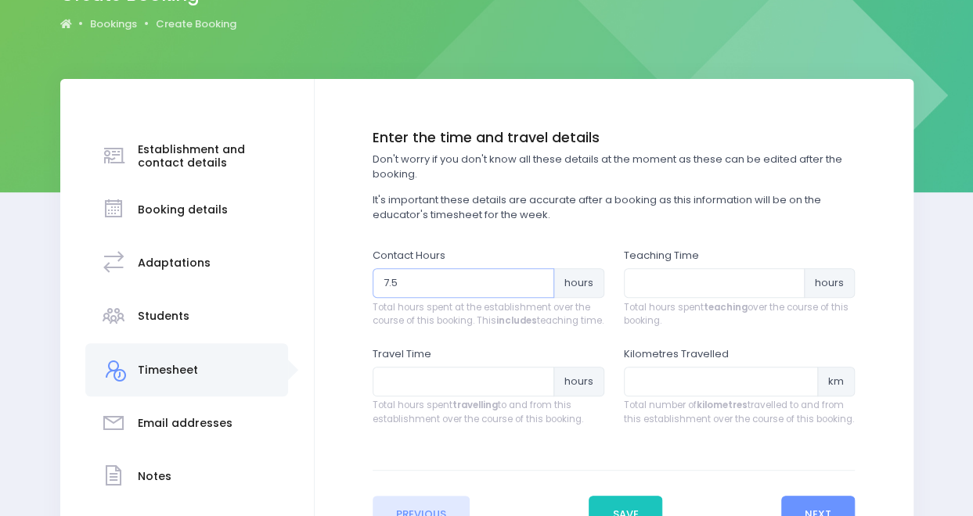
click at [537, 278] on input "7.5" at bounding box center [463, 283] width 182 height 30
click at [537, 278] on input "7.75" at bounding box center [463, 283] width 182 height 30
drag, startPoint x: 527, startPoint y: 294, endPoint x: 537, endPoint y: 278, distance: 18.9
click at [537, 278] on input "7.5" at bounding box center [463, 283] width 182 height 30
click at [537, 278] on input "7.75" at bounding box center [463, 283] width 182 height 30
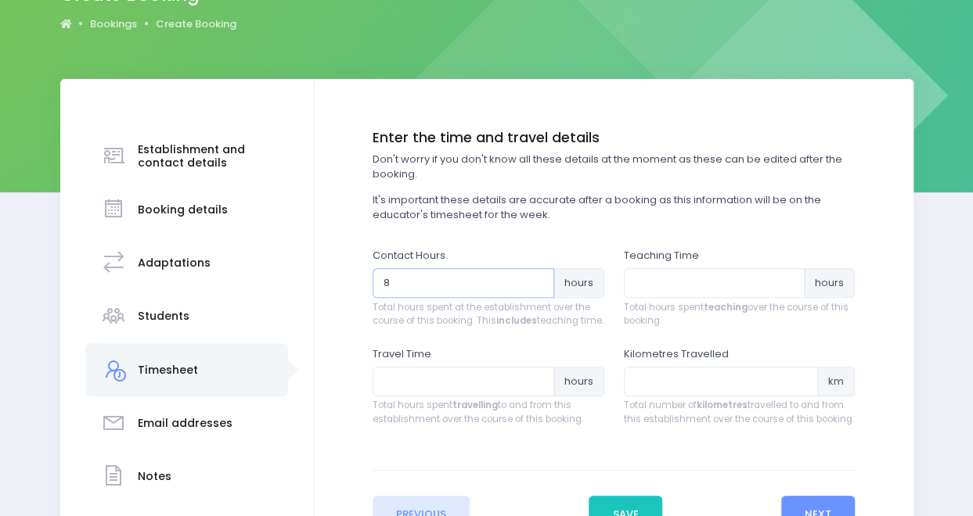
type input "8"
click at [537, 278] on input "8" at bounding box center [463, 283] width 182 height 30
click at [678, 286] on input "number" at bounding box center [715, 283] width 182 height 30
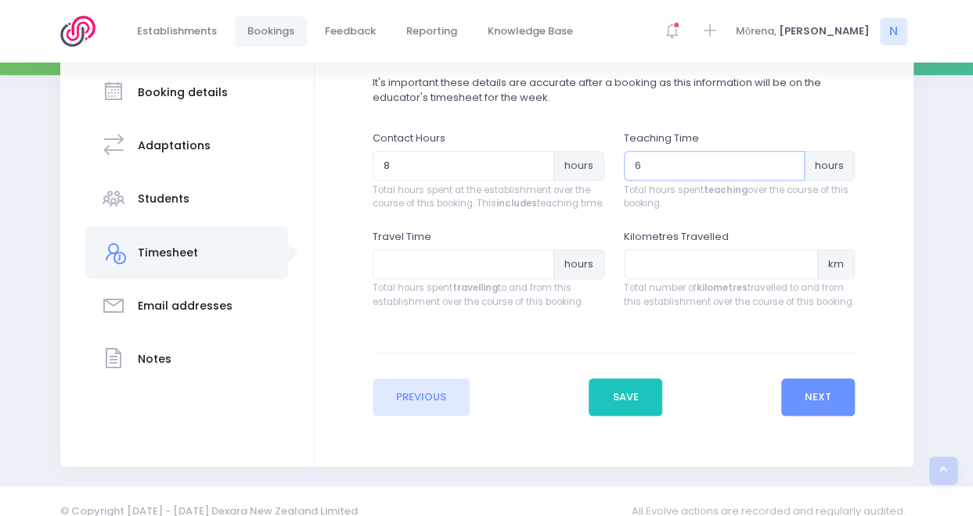
scroll to position [280, 0]
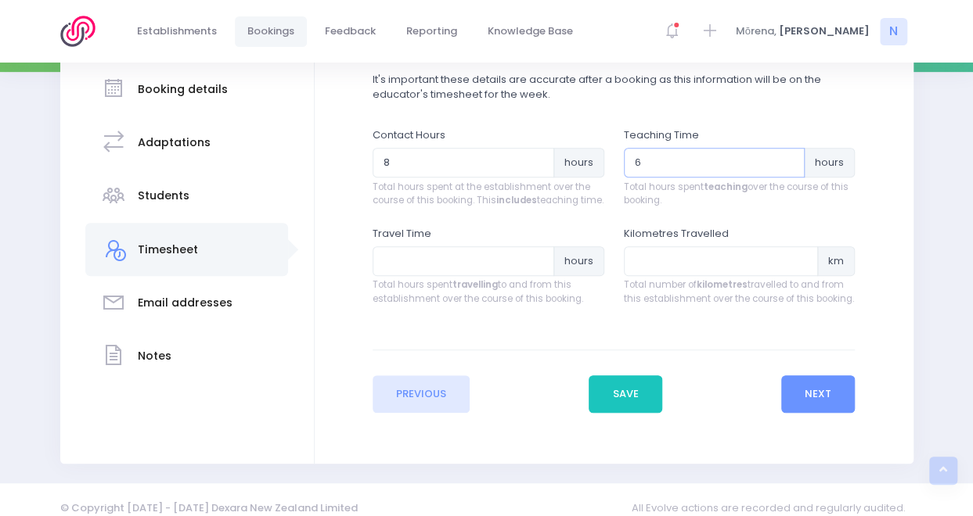
type input "6"
click at [502, 276] on input "number" at bounding box center [463, 261] width 182 height 30
type input "18"
click at [658, 276] on input "number" at bounding box center [721, 261] width 195 height 30
click at [707, 276] on input "number" at bounding box center [721, 261] width 195 height 30
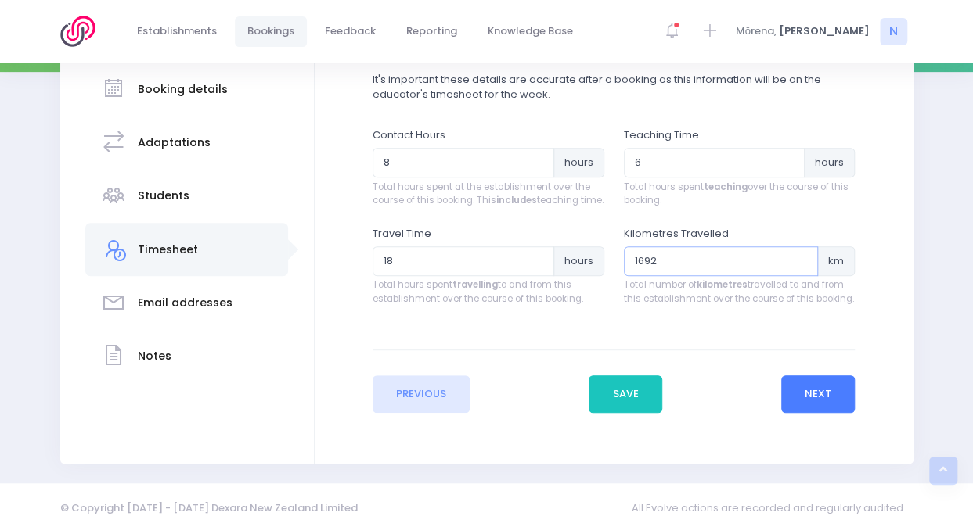
type input "1692"
click at [829, 408] on button "Next" at bounding box center [818, 395] width 74 height 38
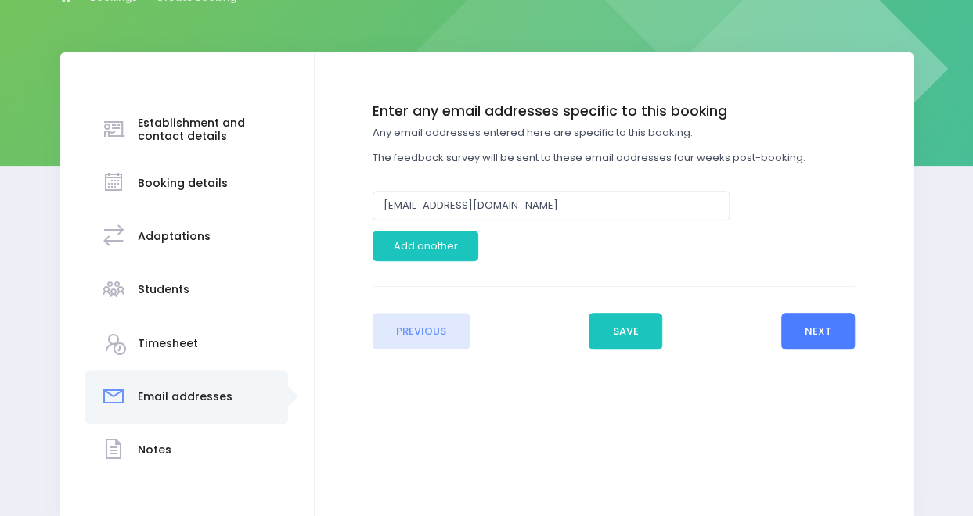
scroll to position [187, 0]
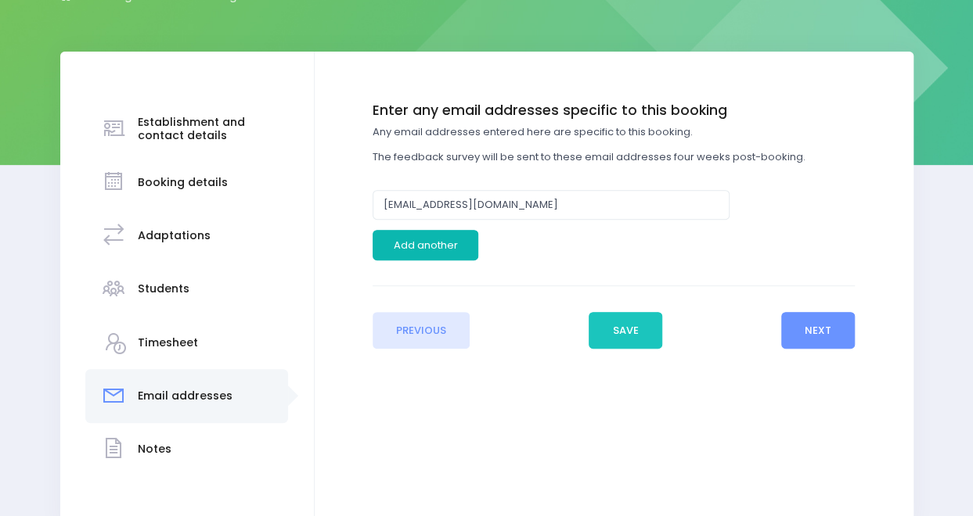
click at [451, 245] on button "Add another" at bounding box center [425, 245] width 106 height 30
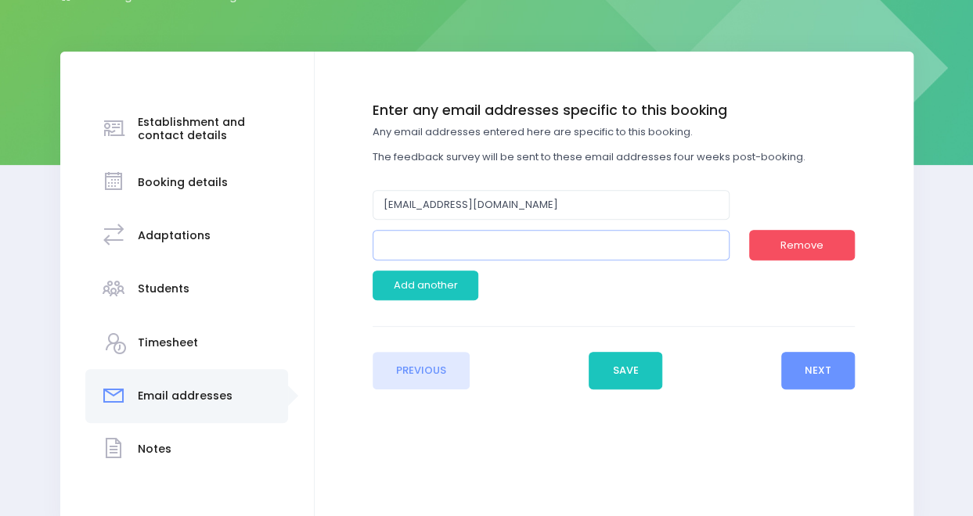
click at [485, 256] on input "email" at bounding box center [550, 245] width 357 height 30
type input "[EMAIL_ADDRESS][DOMAIN_NAME]"
click at [827, 369] on button "Next" at bounding box center [818, 371] width 74 height 38
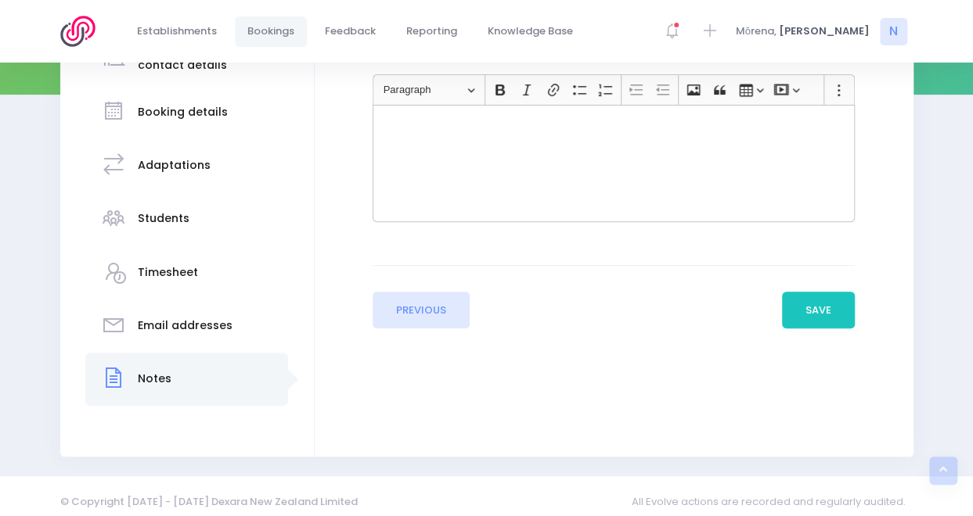
scroll to position [266, 0]
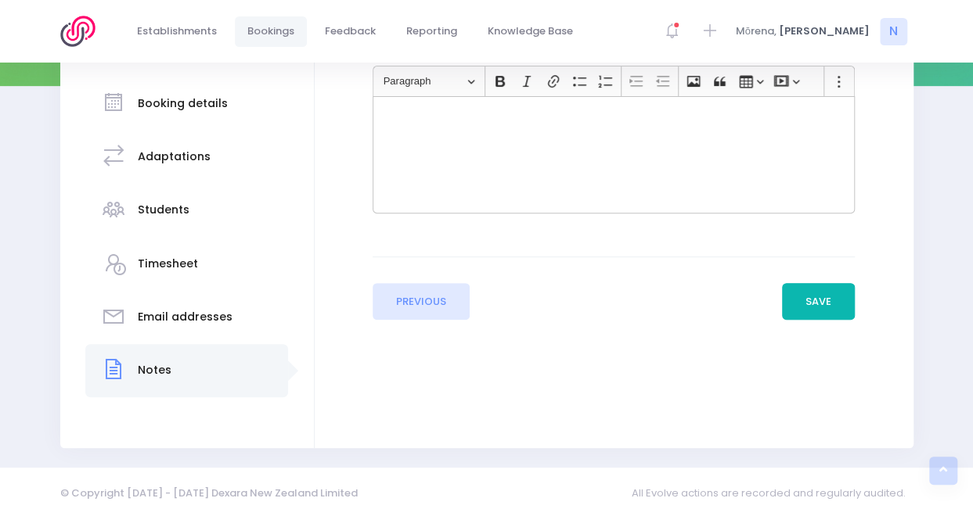
click at [811, 297] on button "Save" at bounding box center [819, 302] width 74 height 38
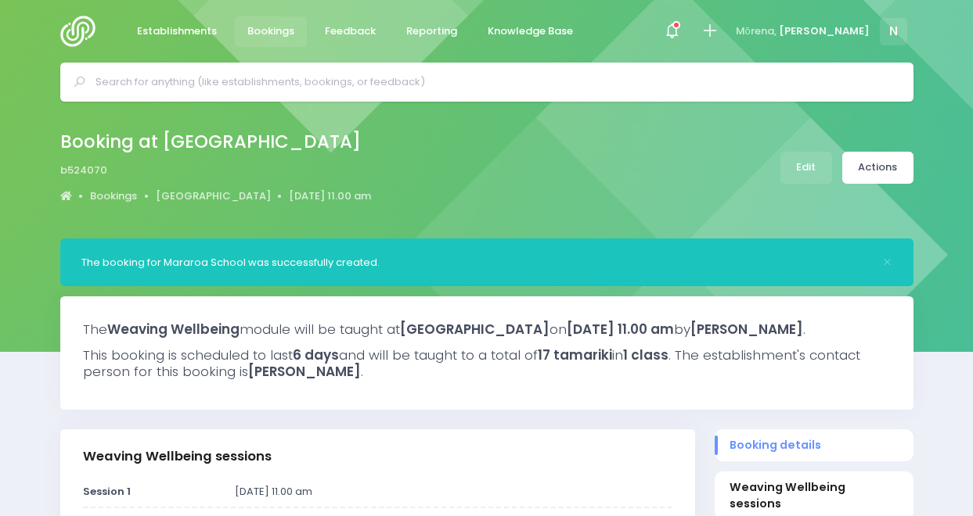
select select "5"
